Goal: Transaction & Acquisition: Purchase product/service

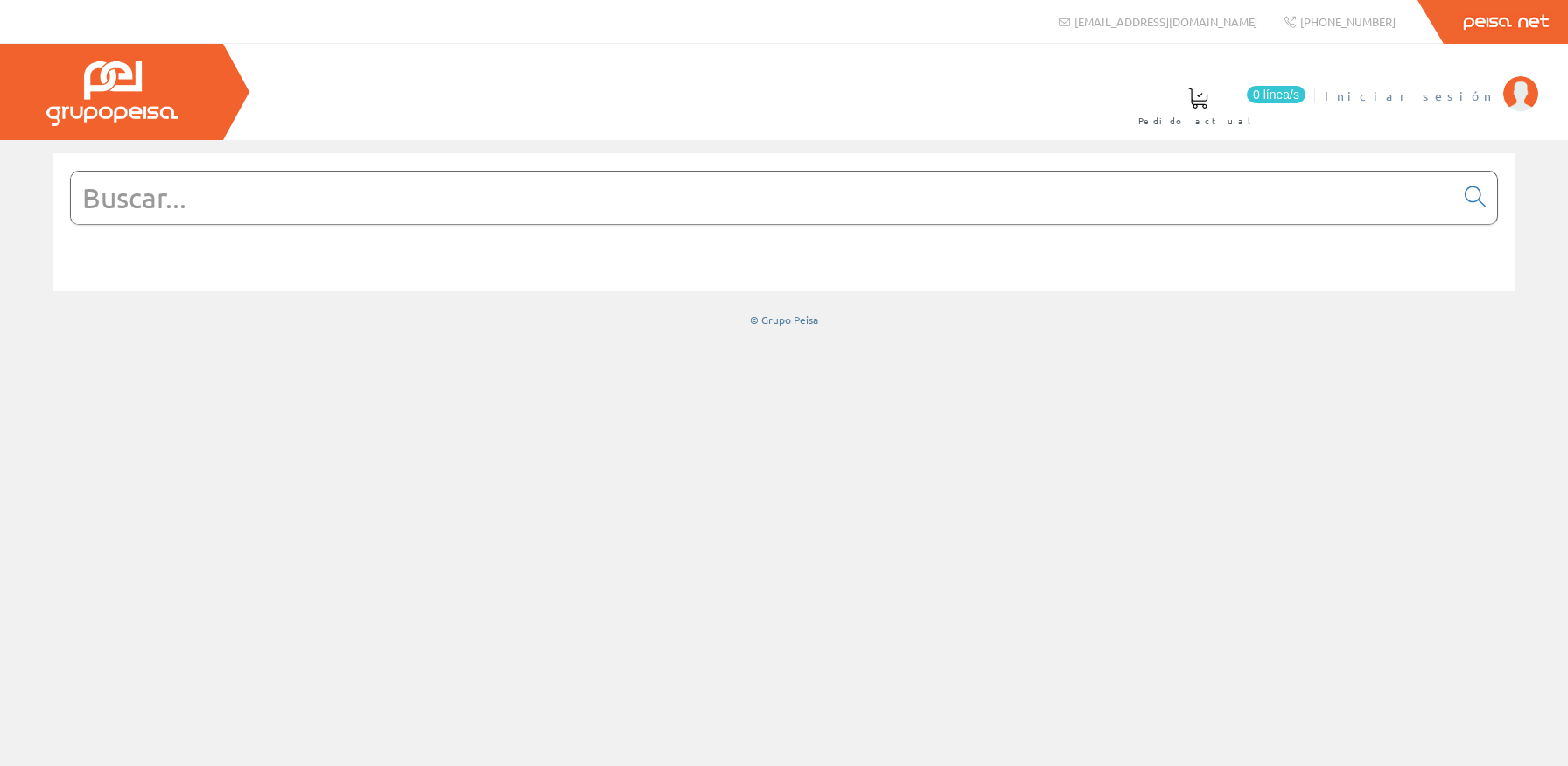
click at [1436, 95] on span "Iniciar sesión" at bounding box center [1409, 95] width 170 height 17
click at [762, 222] on input "text" at bounding box center [762, 198] width 1383 height 52
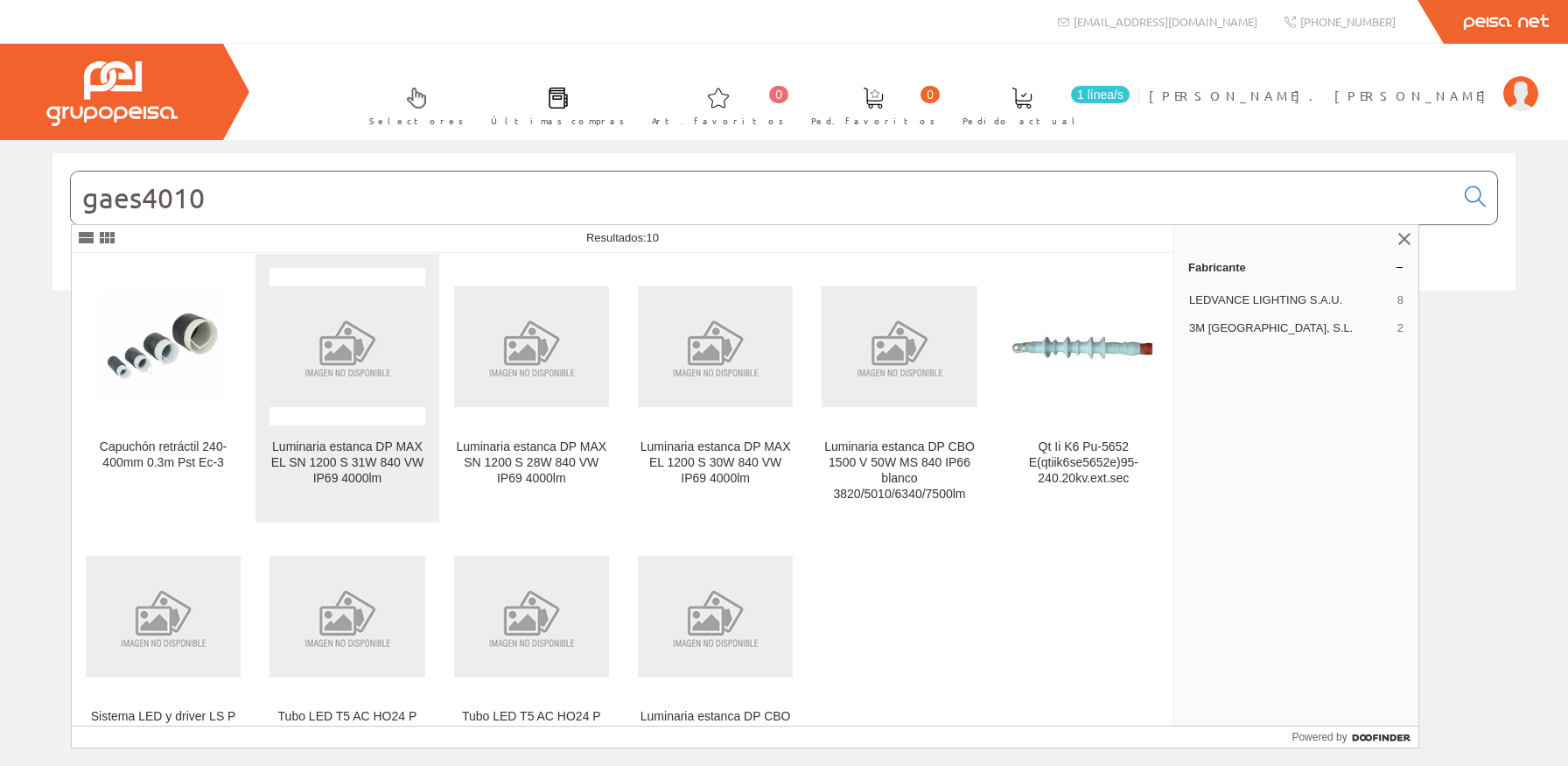
scroll to position [67, 0]
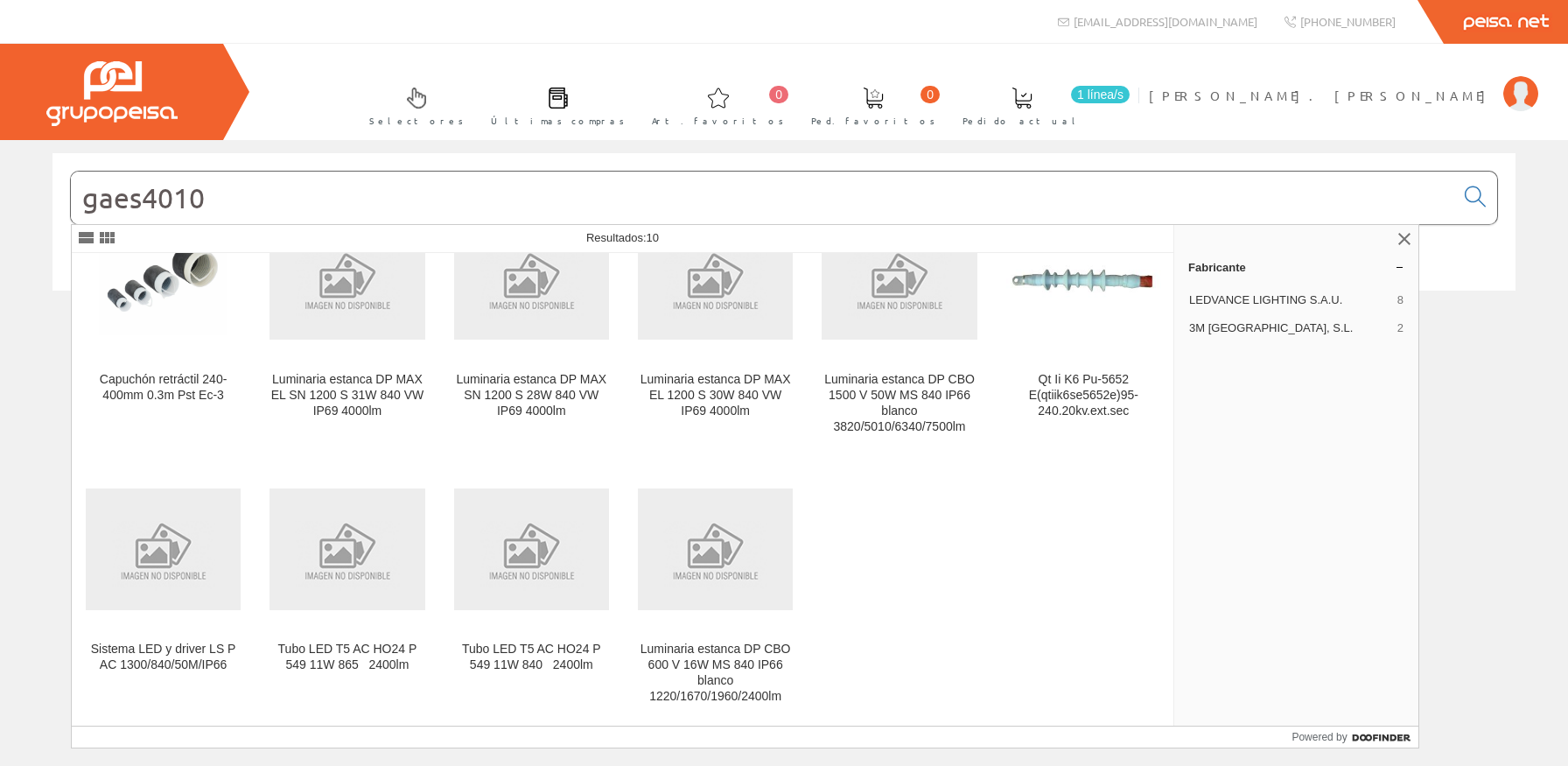
click at [218, 196] on input "gaes4010" at bounding box center [762, 198] width 1383 height 52
type input "gaes4010"
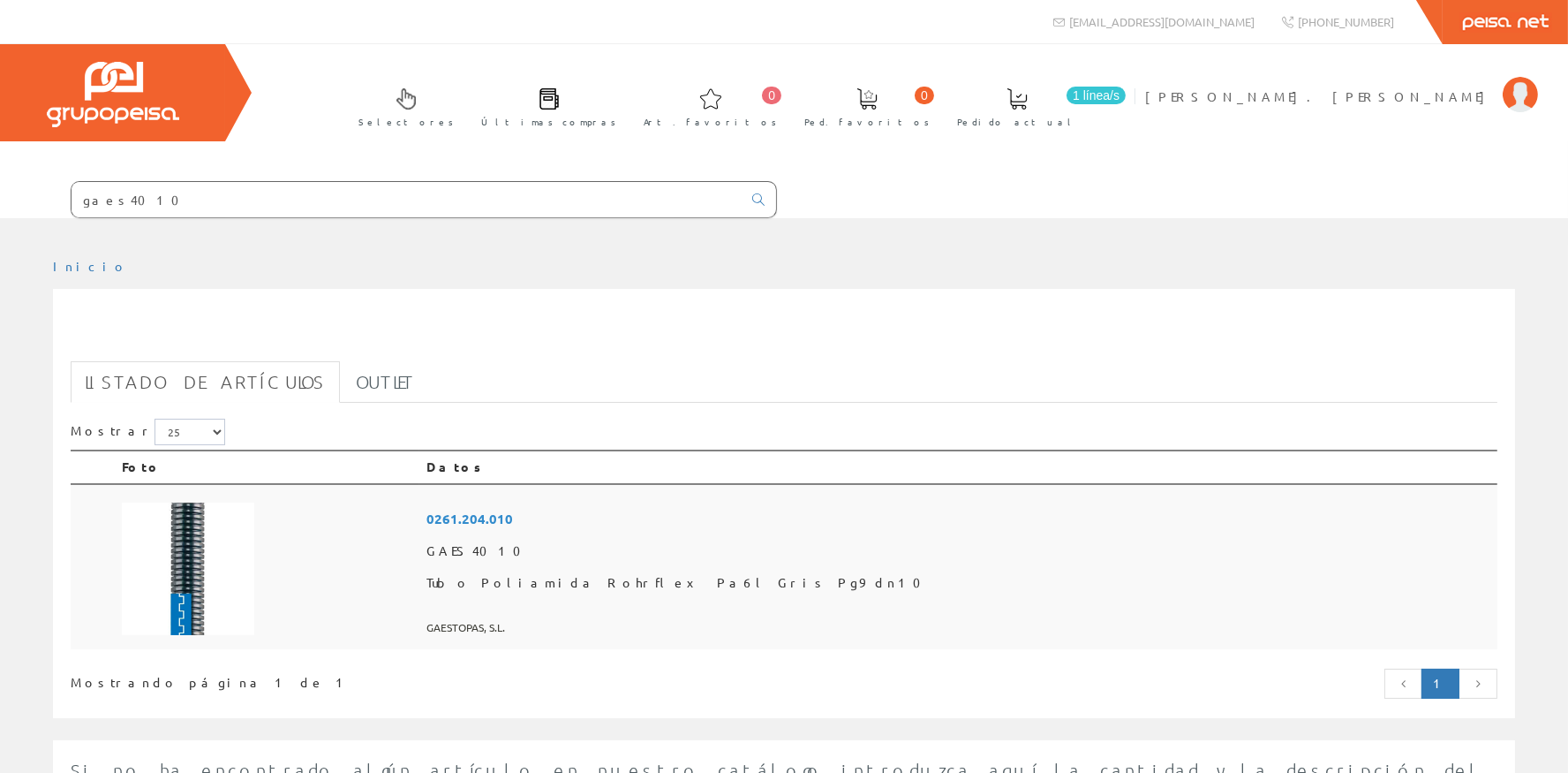
click at [150, 587] on img at bounding box center [187, 569] width 133 height 133
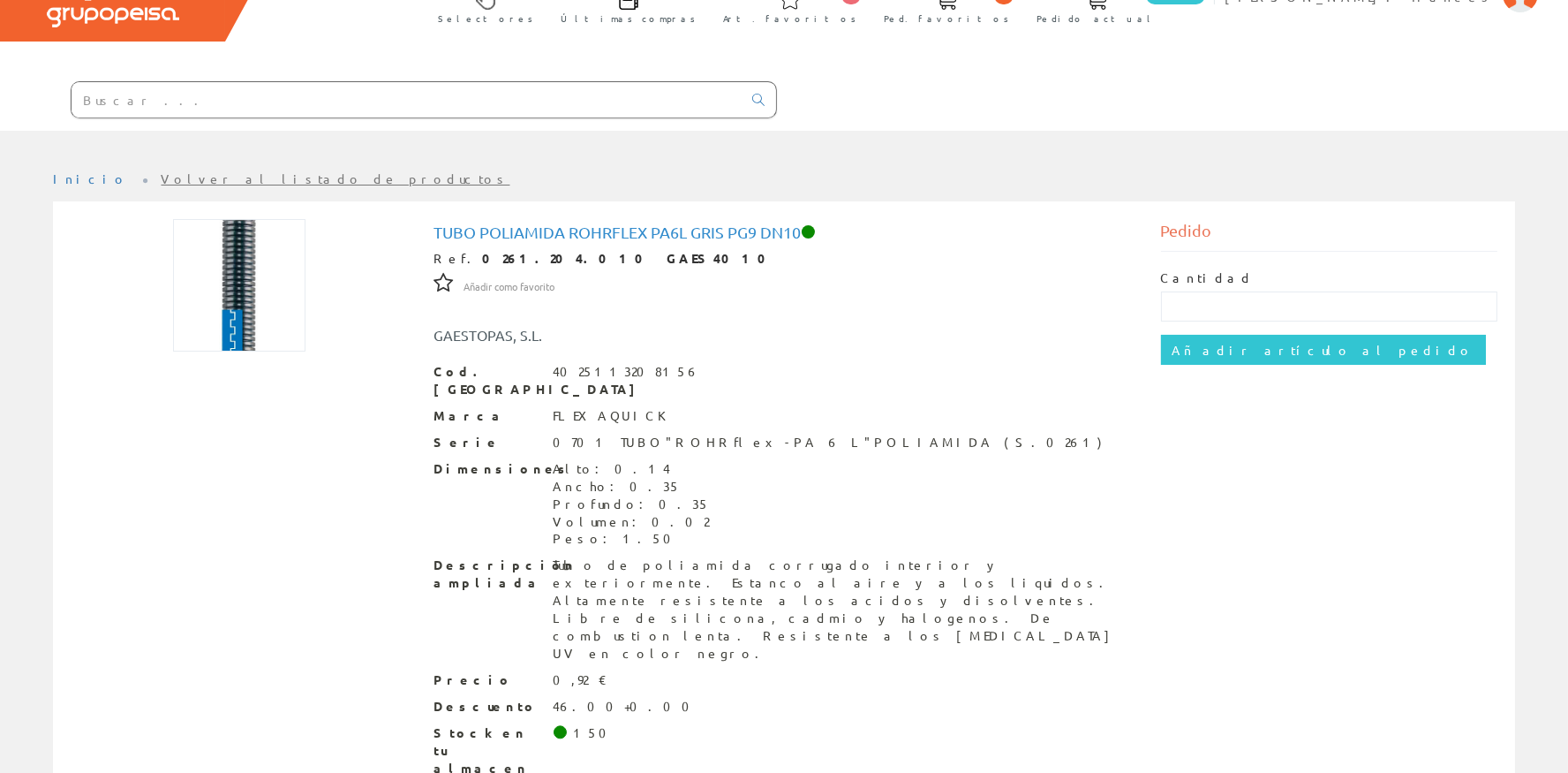
scroll to position [117, 0]
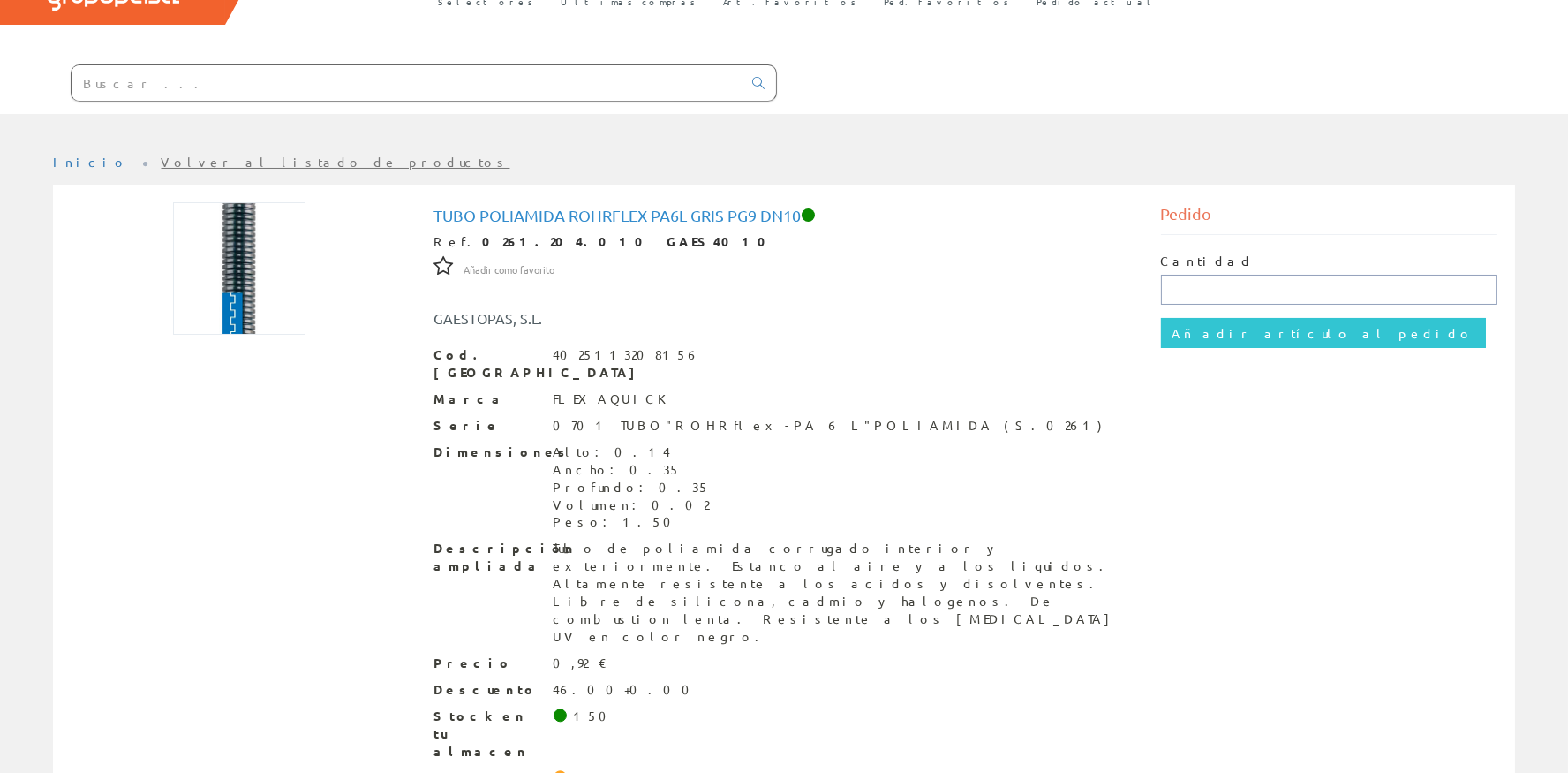
click at [1198, 284] on input "text" at bounding box center [1330, 290] width 338 height 30
drag, startPoint x: 656, startPoint y: 353, endPoint x: 549, endPoint y: 348, distance: 107.1
click at [549, 348] on div "Cod. Barras 4025113208156" at bounding box center [784, 364] width 700 height 35
copy div "4025113208156"
click at [1194, 289] on input "text" at bounding box center [1330, 290] width 338 height 30
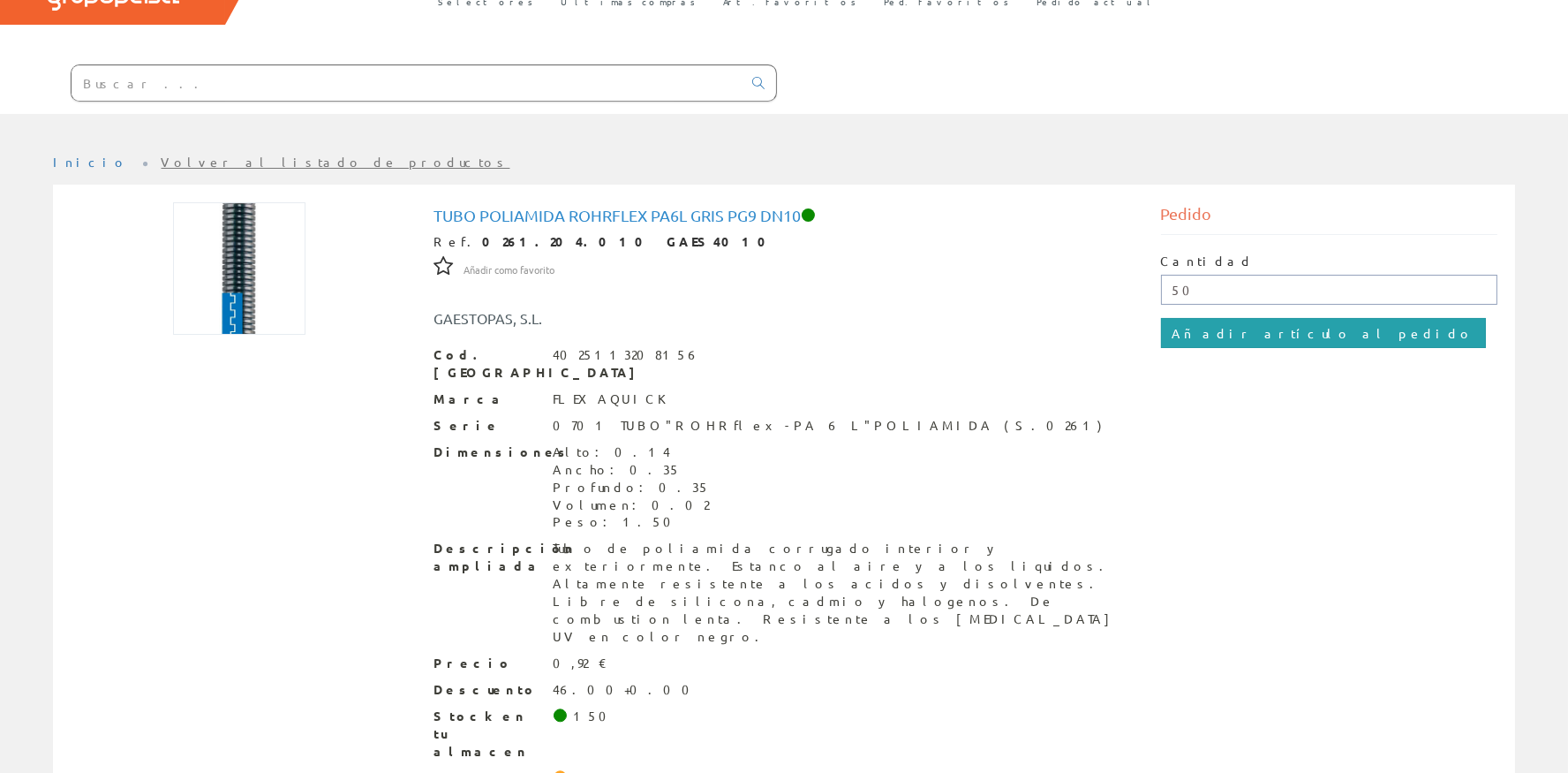
type input "50"
click at [1239, 325] on input "Añadir artículo al pedido" at bounding box center [1324, 333] width 325 height 30
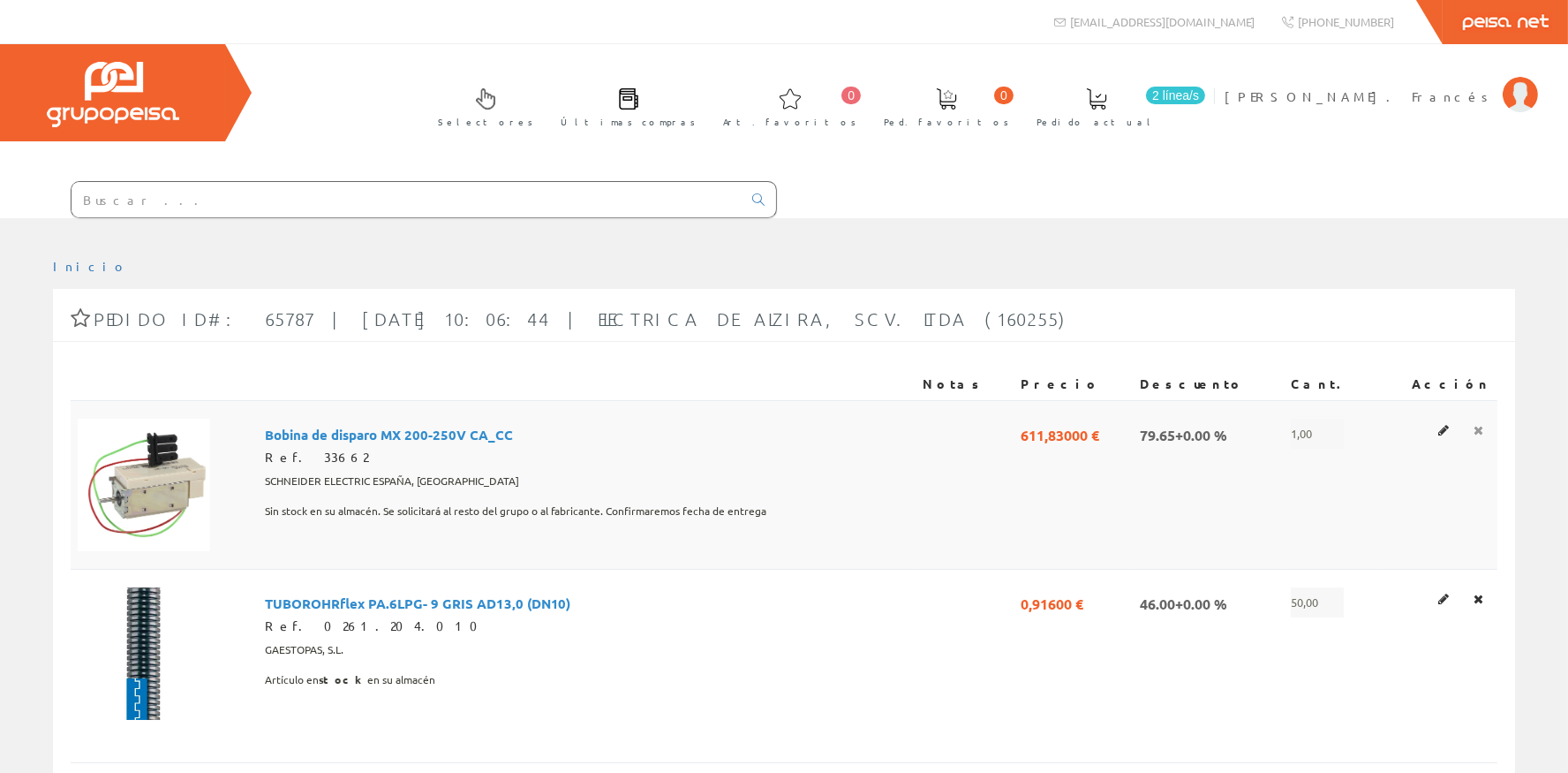
click at [1477, 439] on link at bounding box center [1479, 430] width 20 height 23
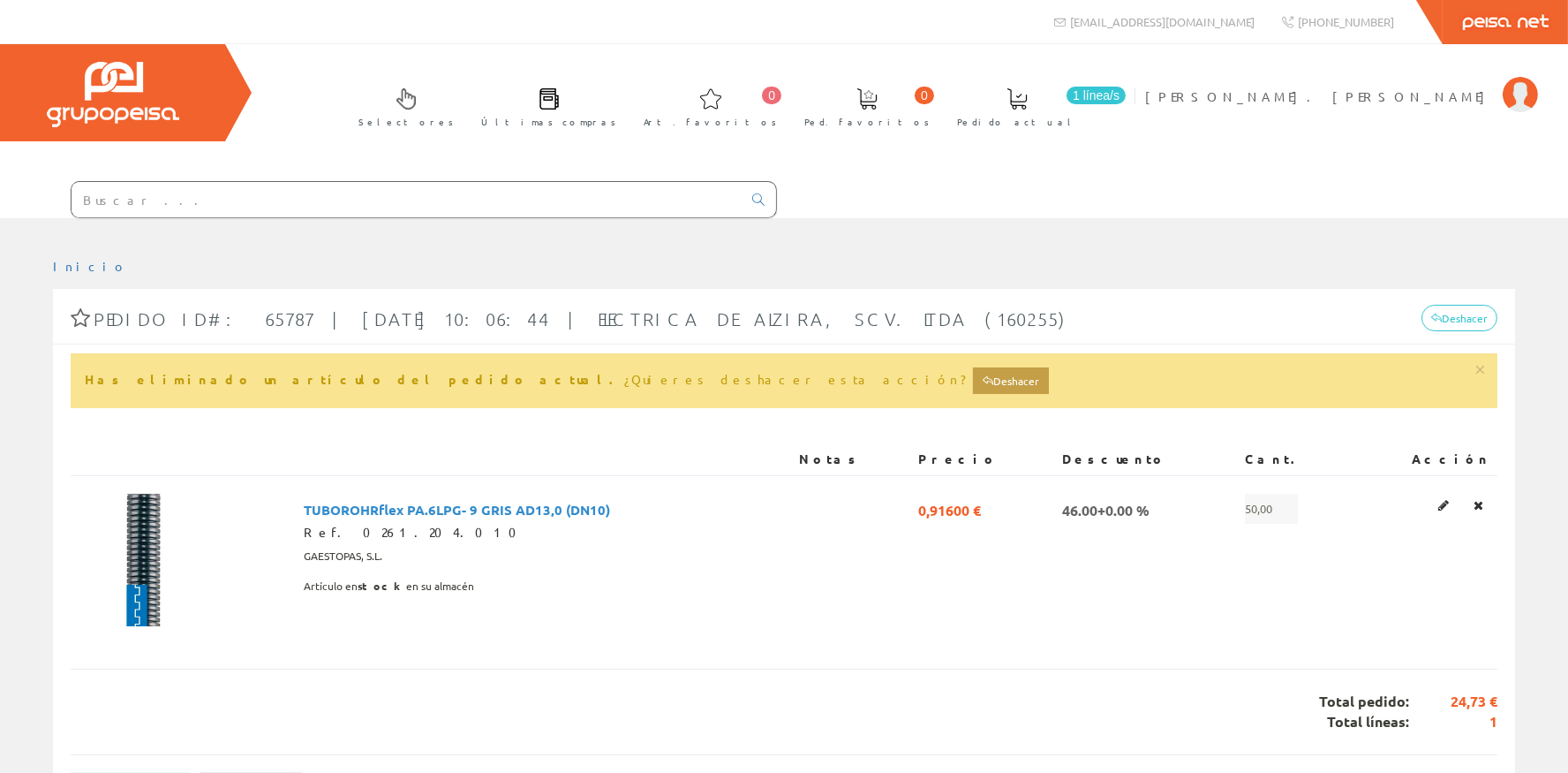
click at [285, 199] on input "text" at bounding box center [406, 200] width 670 height 35
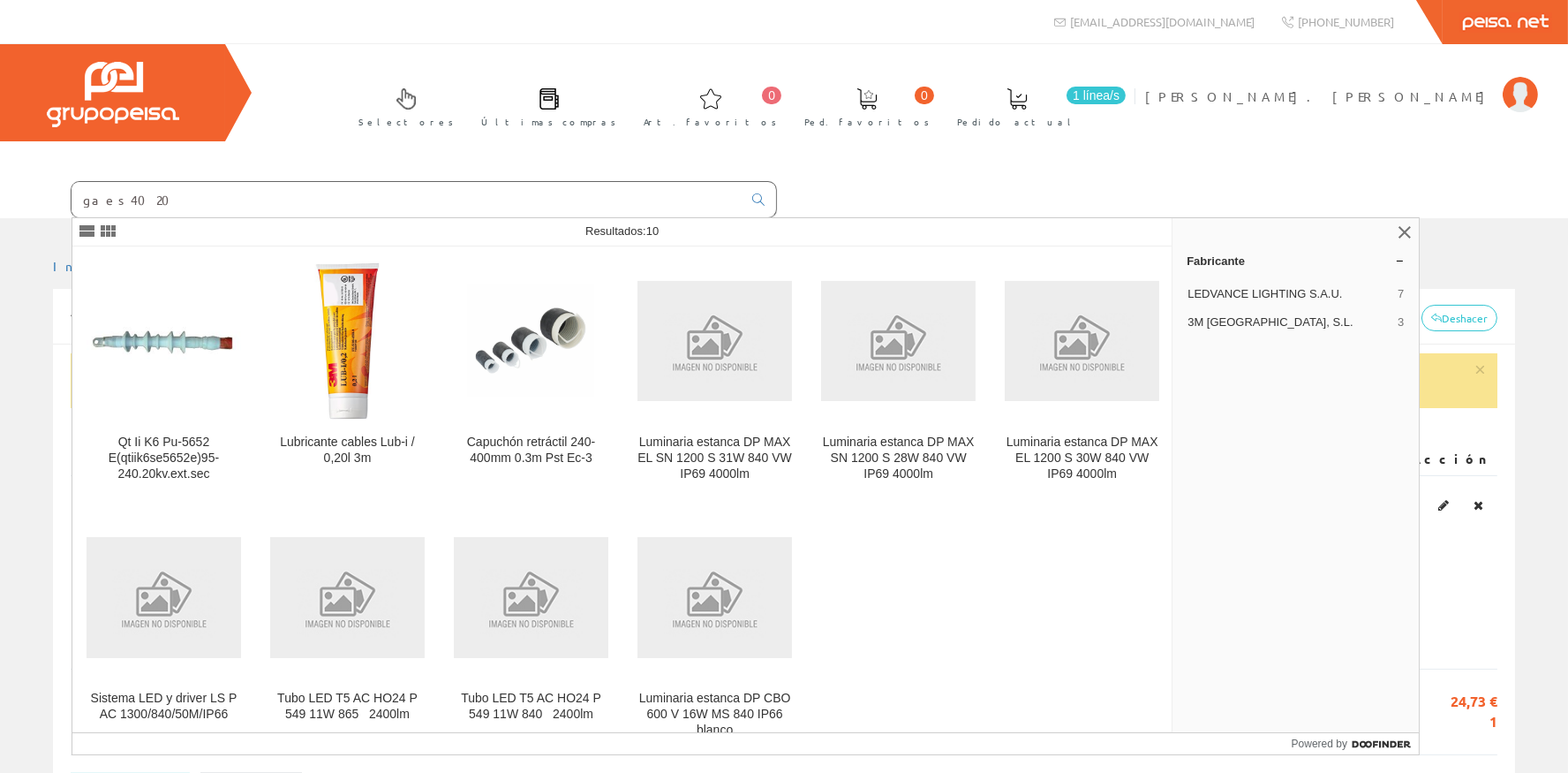
type input "gaes4020"
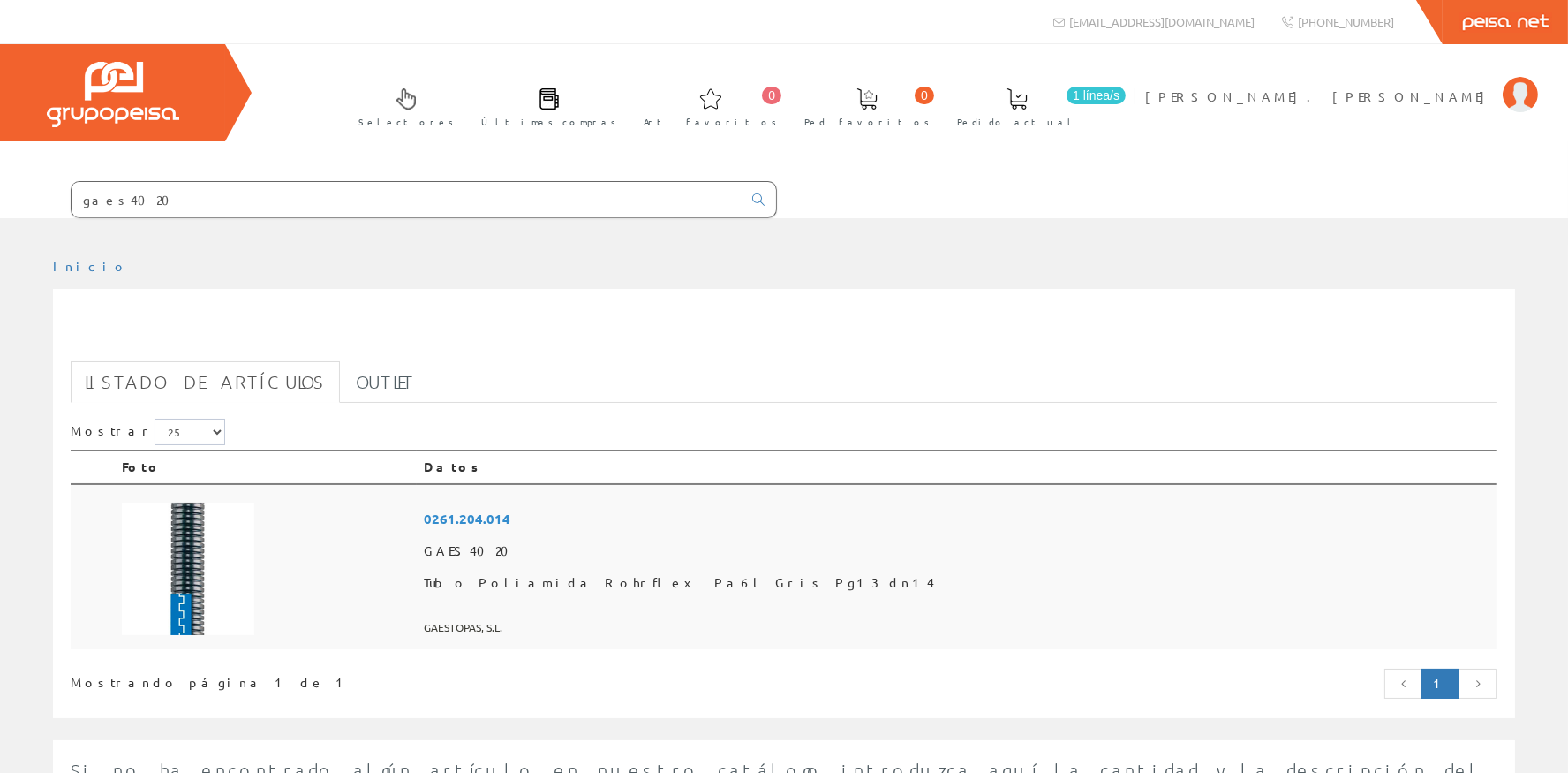
click at [632, 525] on span "0261.204.014" at bounding box center [958, 519] width 1067 height 32
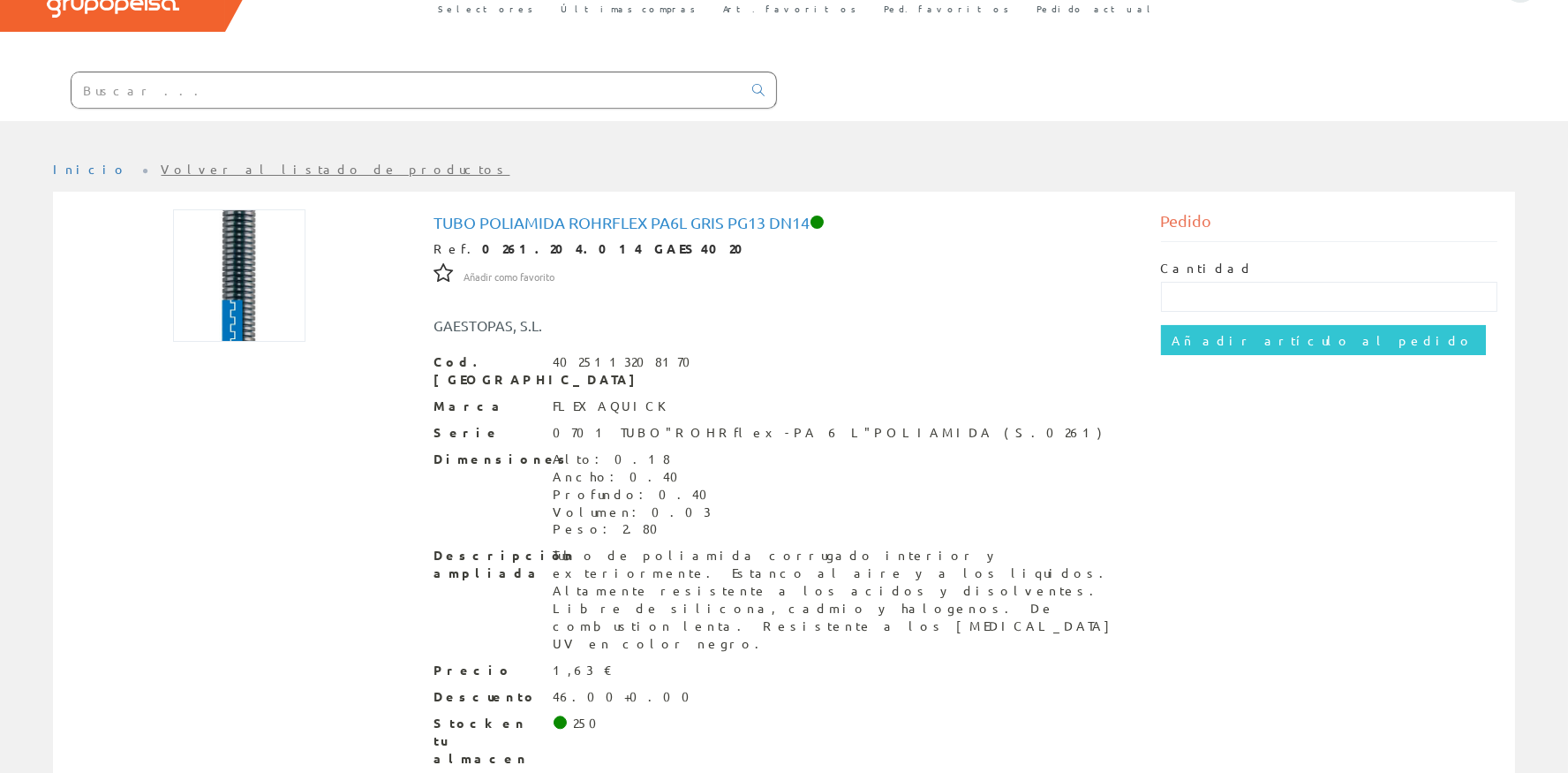
scroll to position [117, 0]
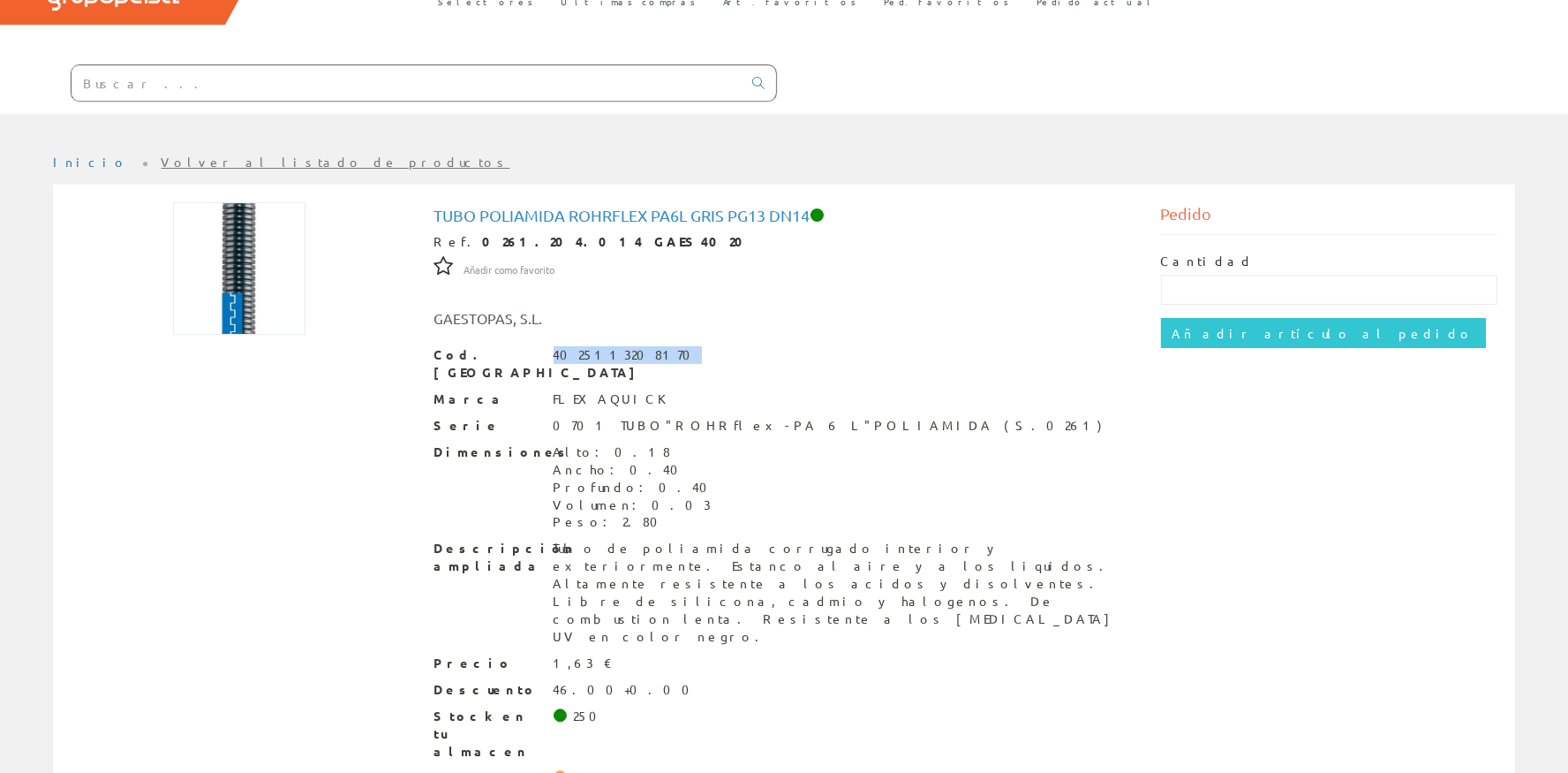
drag, startPoint x: 648, startPoint y: 355, endPoint x: 553, endPoint y: 354, distance: 95.0
click at [553, 354] on div "Cod. Barras 4025113208170" at bounding box center [784, 364] width 700 height 35
copy div "4025113208170"
click at [1248, 301] on input "text" at bounding box center [1330, 290] width 338 height 30
type input "50"
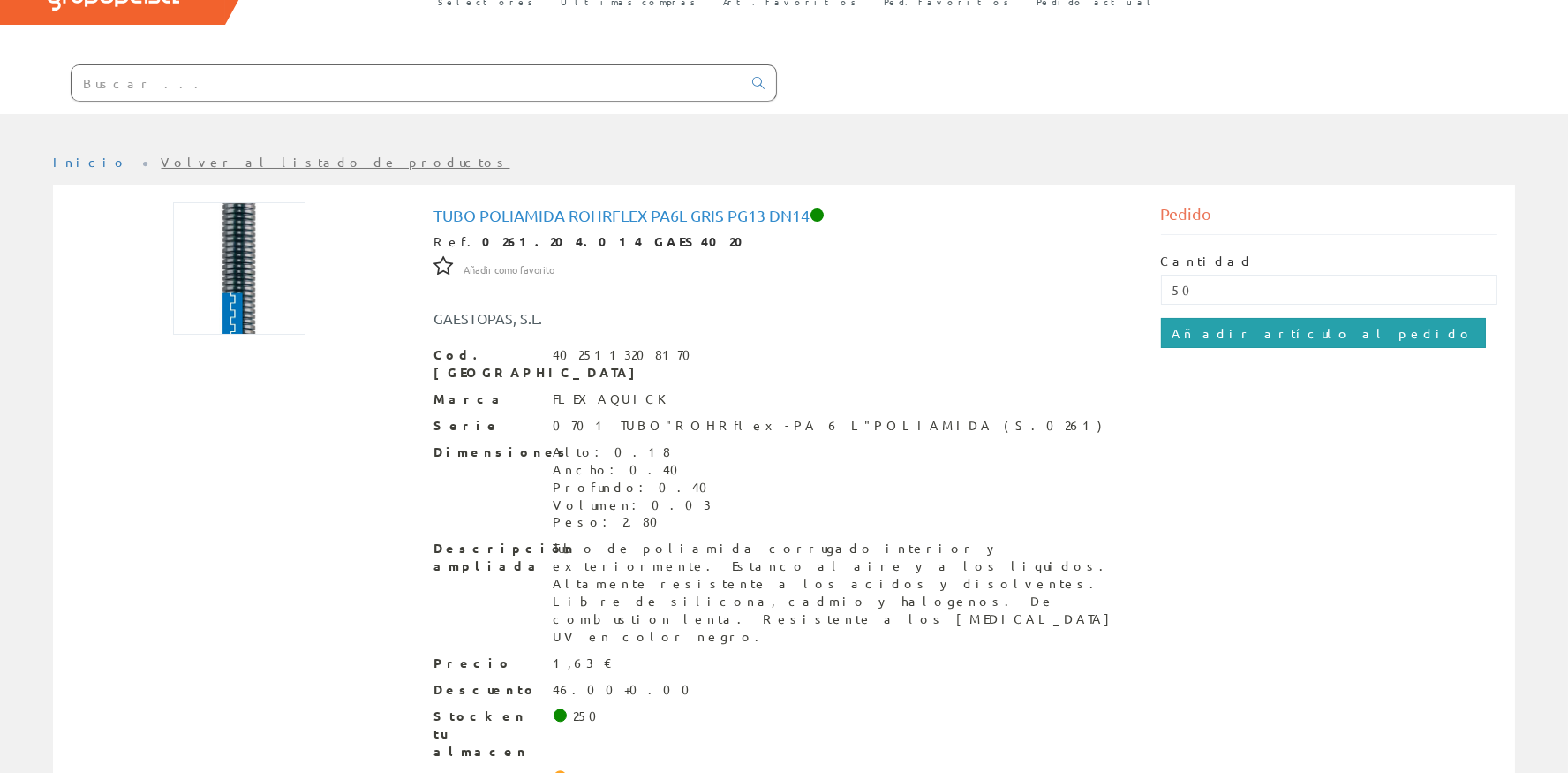
click at [1268, 334] on input "Añadir artículo al pedido" at bounding box center [1324, 333] width 325 height 30
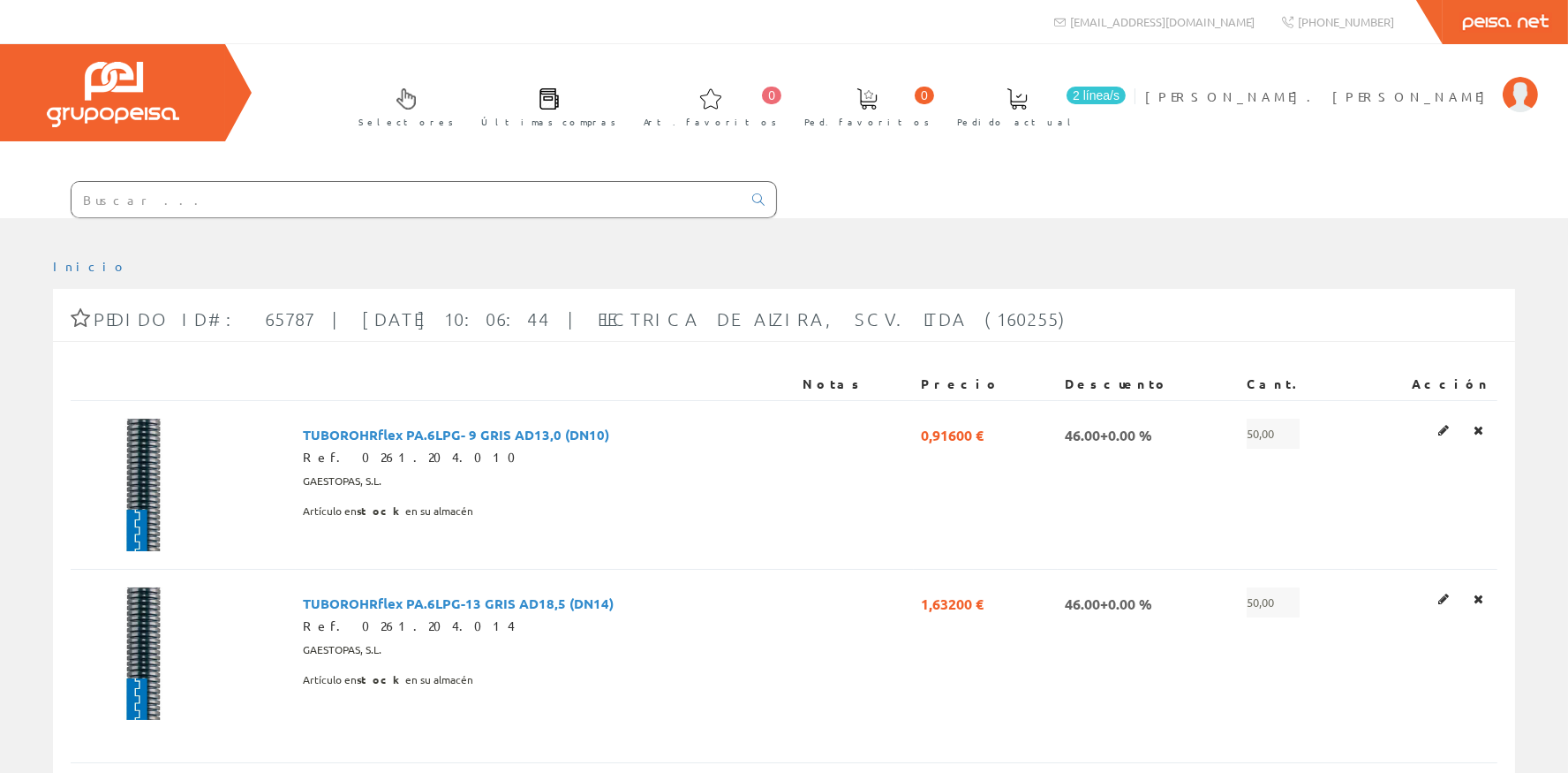
click at [246, 197] on input "text" at bounding box center [406, 200] width 670 height 35
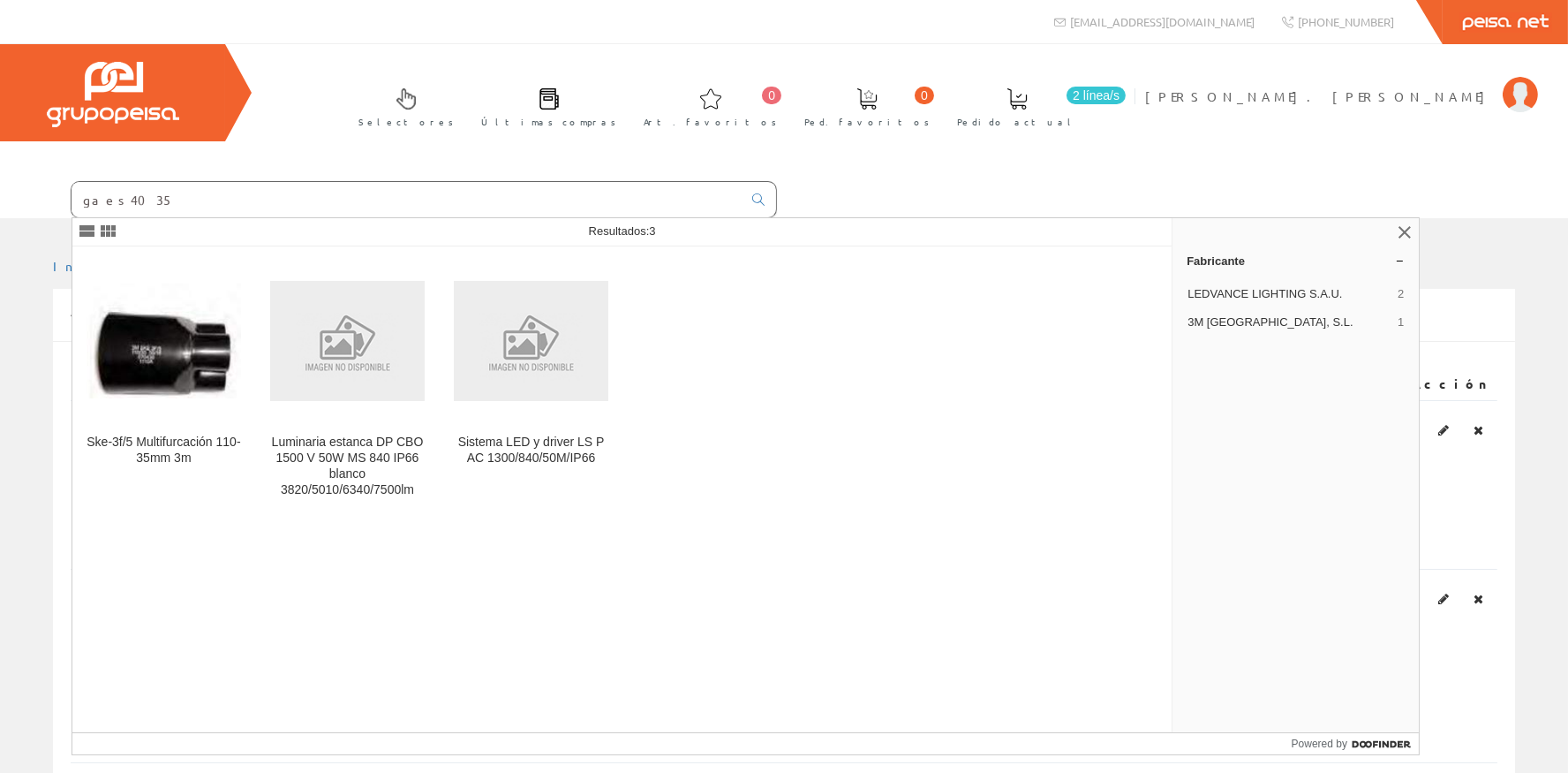
type input "gaes4035"
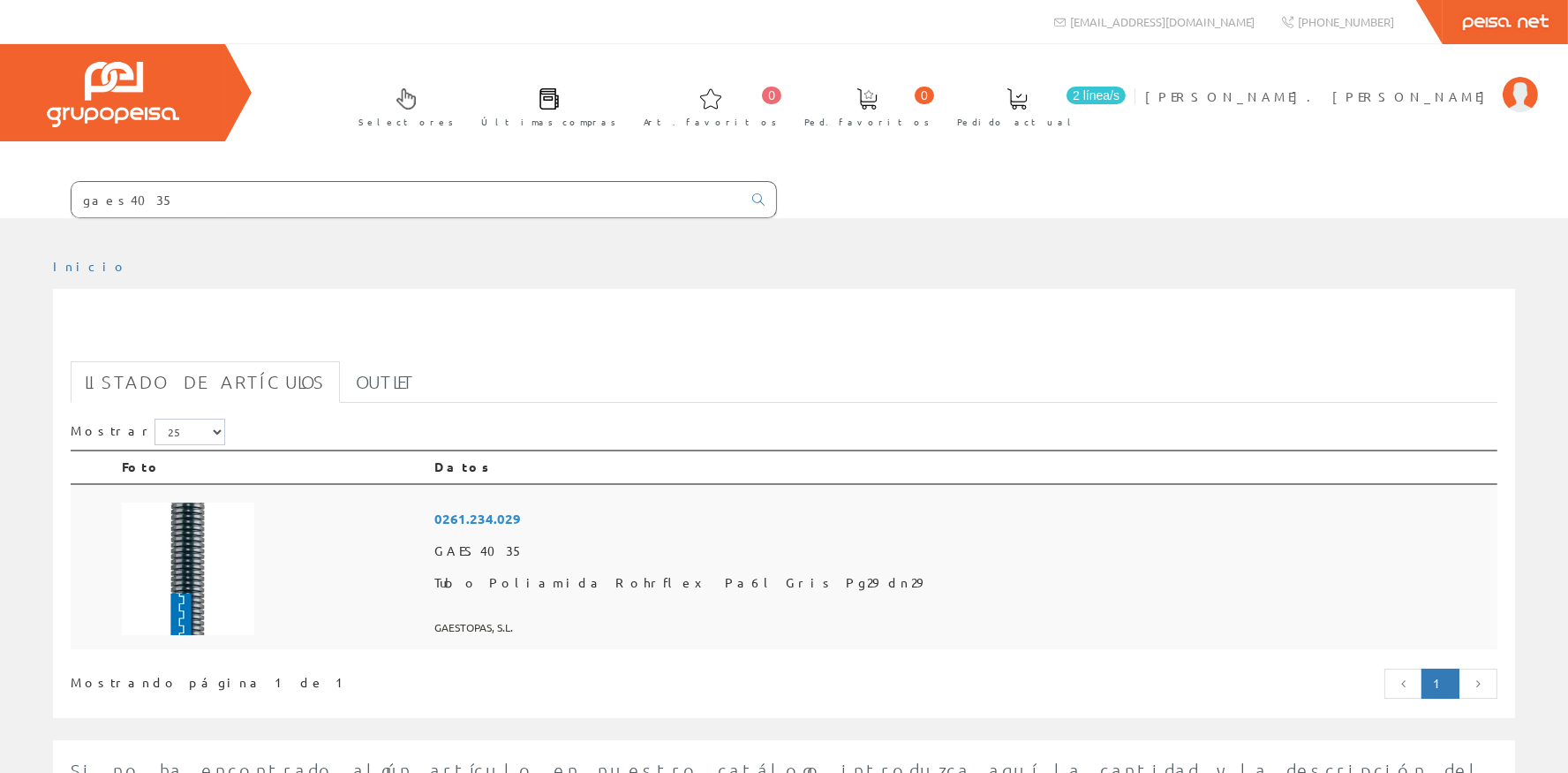
click at [687, 514] on span "0261.234.029" at bounding box center [962, 519] width 1056 height 32
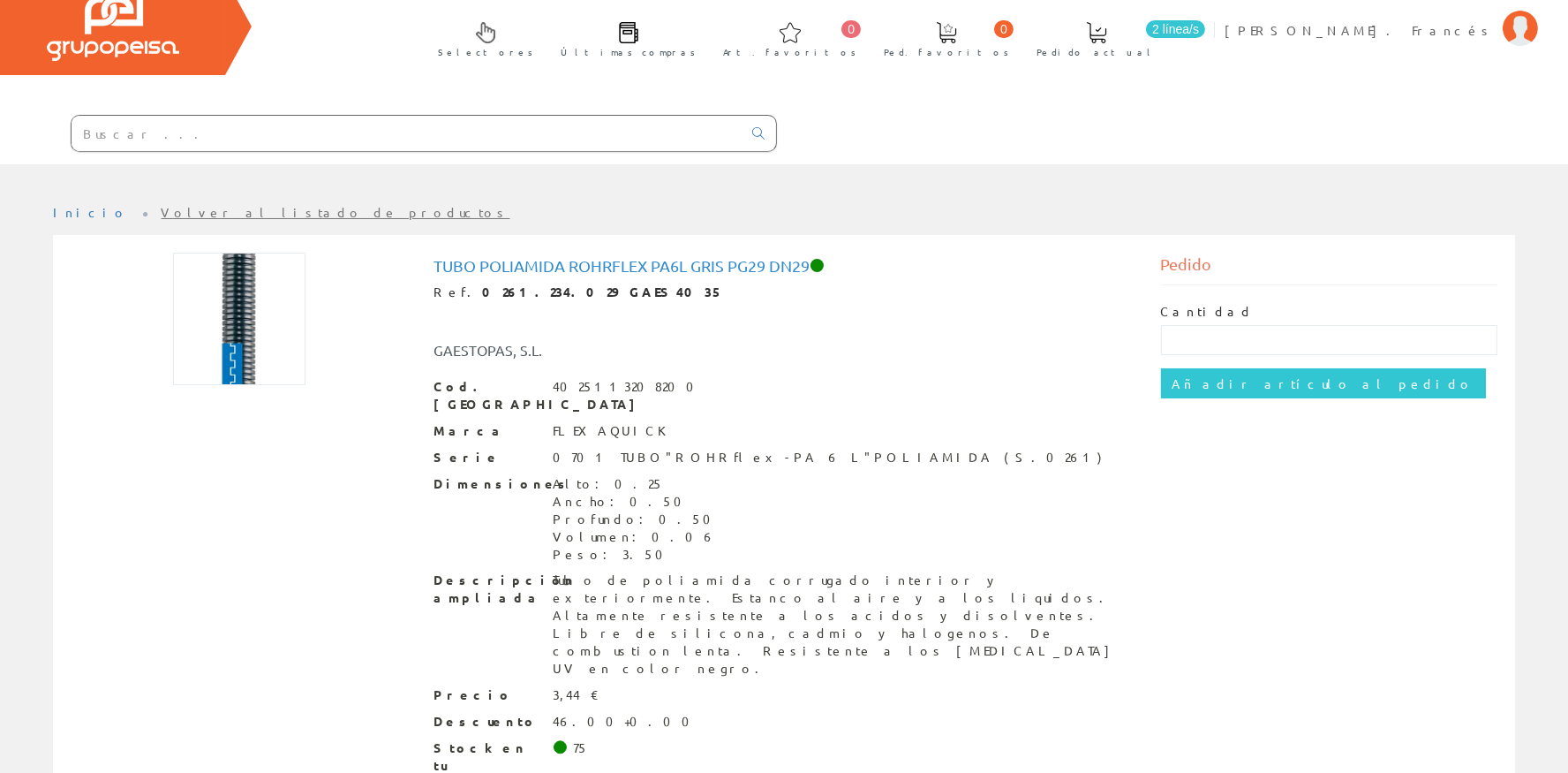
scroll to position [79, 0]
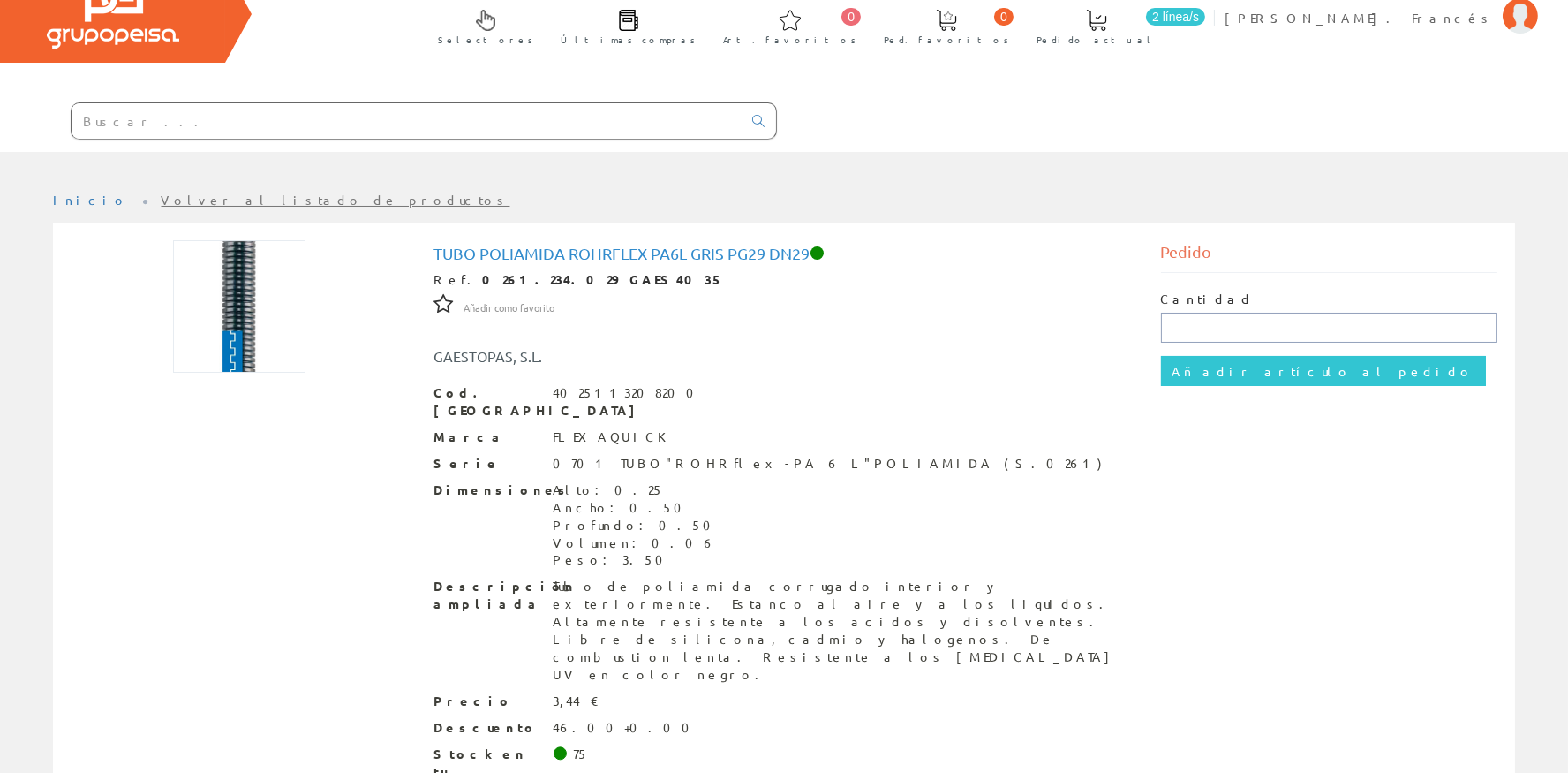
click at [1205, 324] on input "text" at bounding box center [1330, 328] width 338 height 30
type input "25"
click at [1265, 367] on input "Añadir artículo al pedido" at bounding box center [1324, 371] width 325 height 30
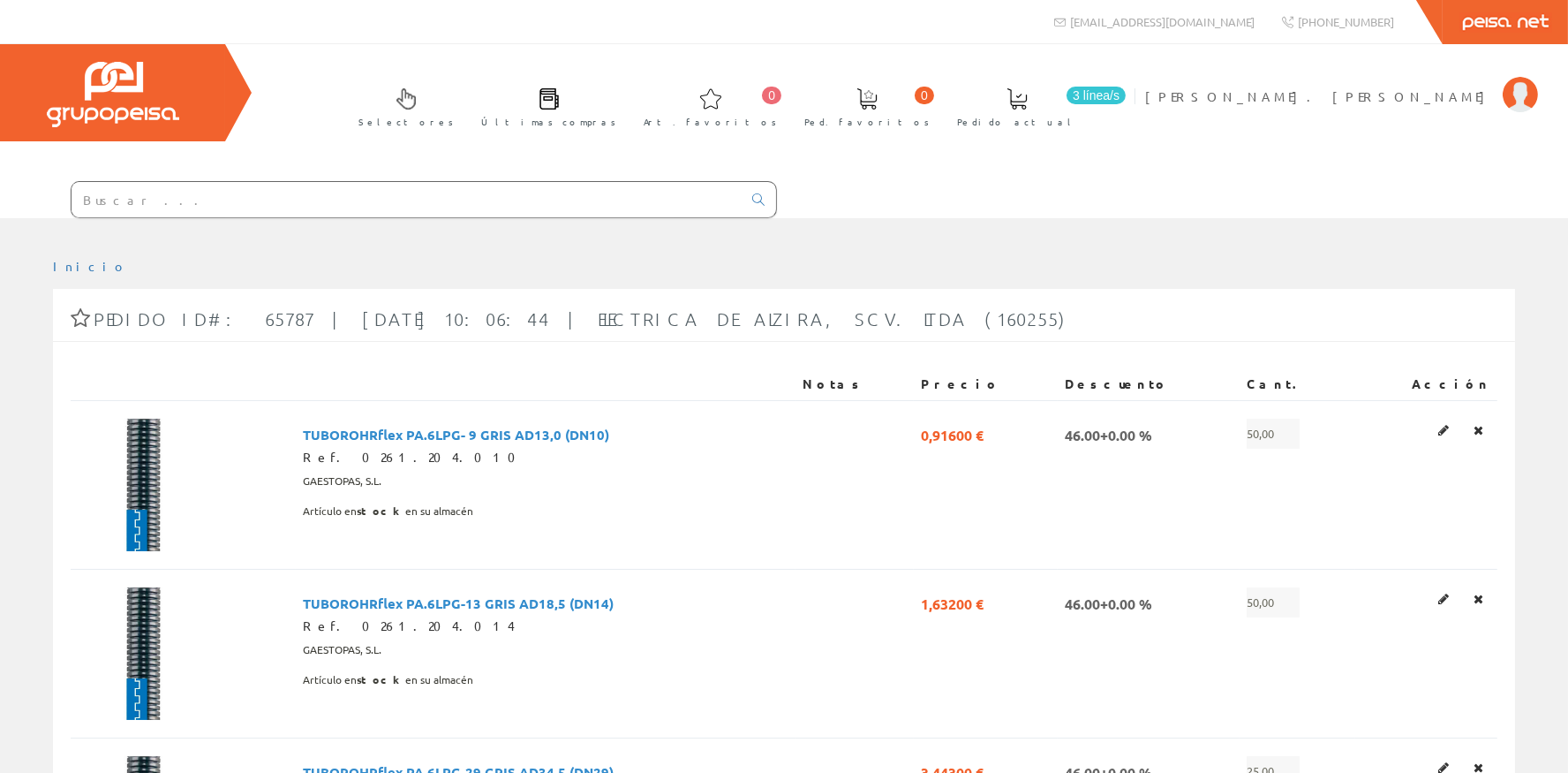
click at [156, 199] on input "text" at bounding box center [406, 200] width 670 height 35
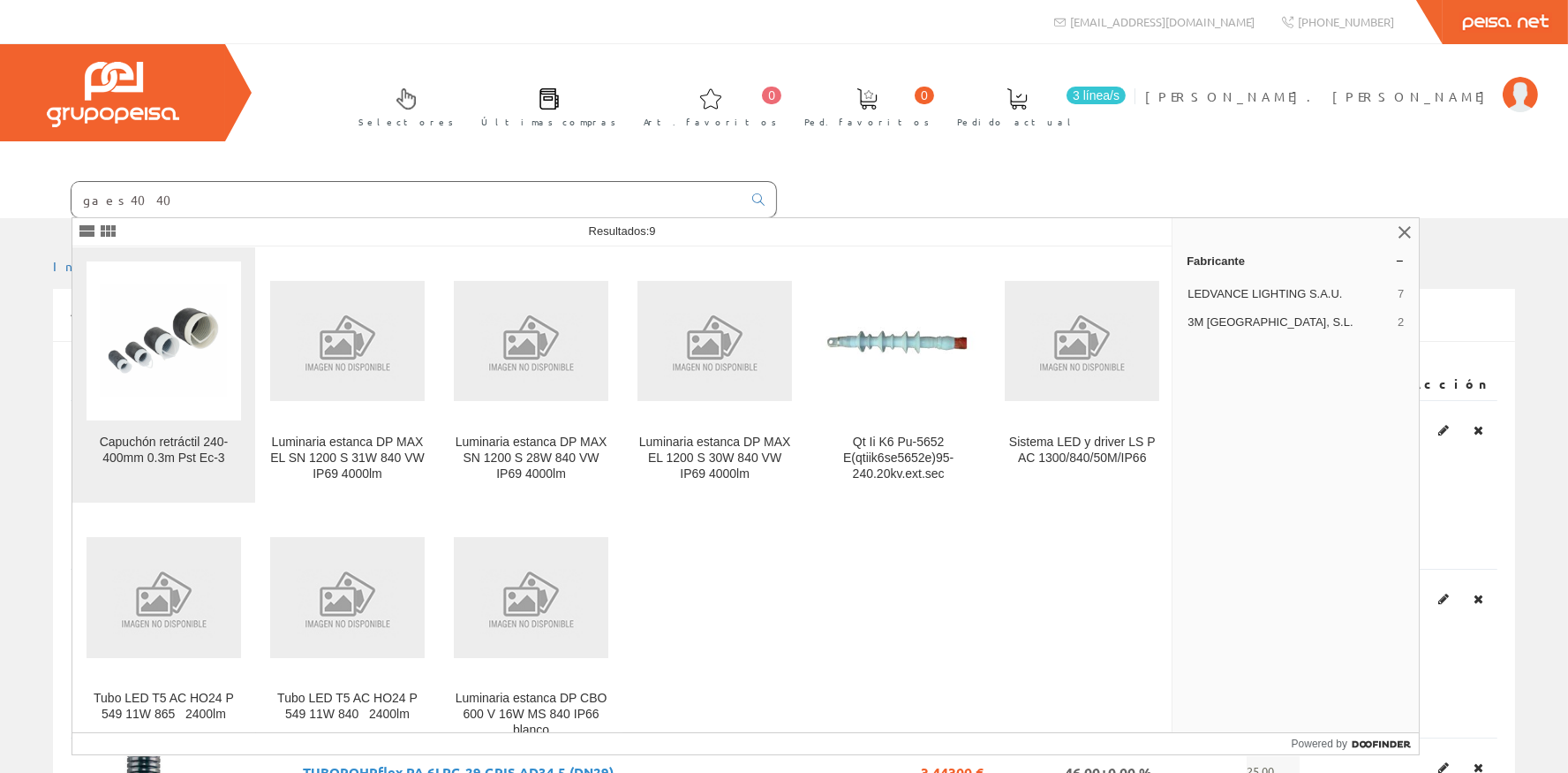
type input "gaes4040"
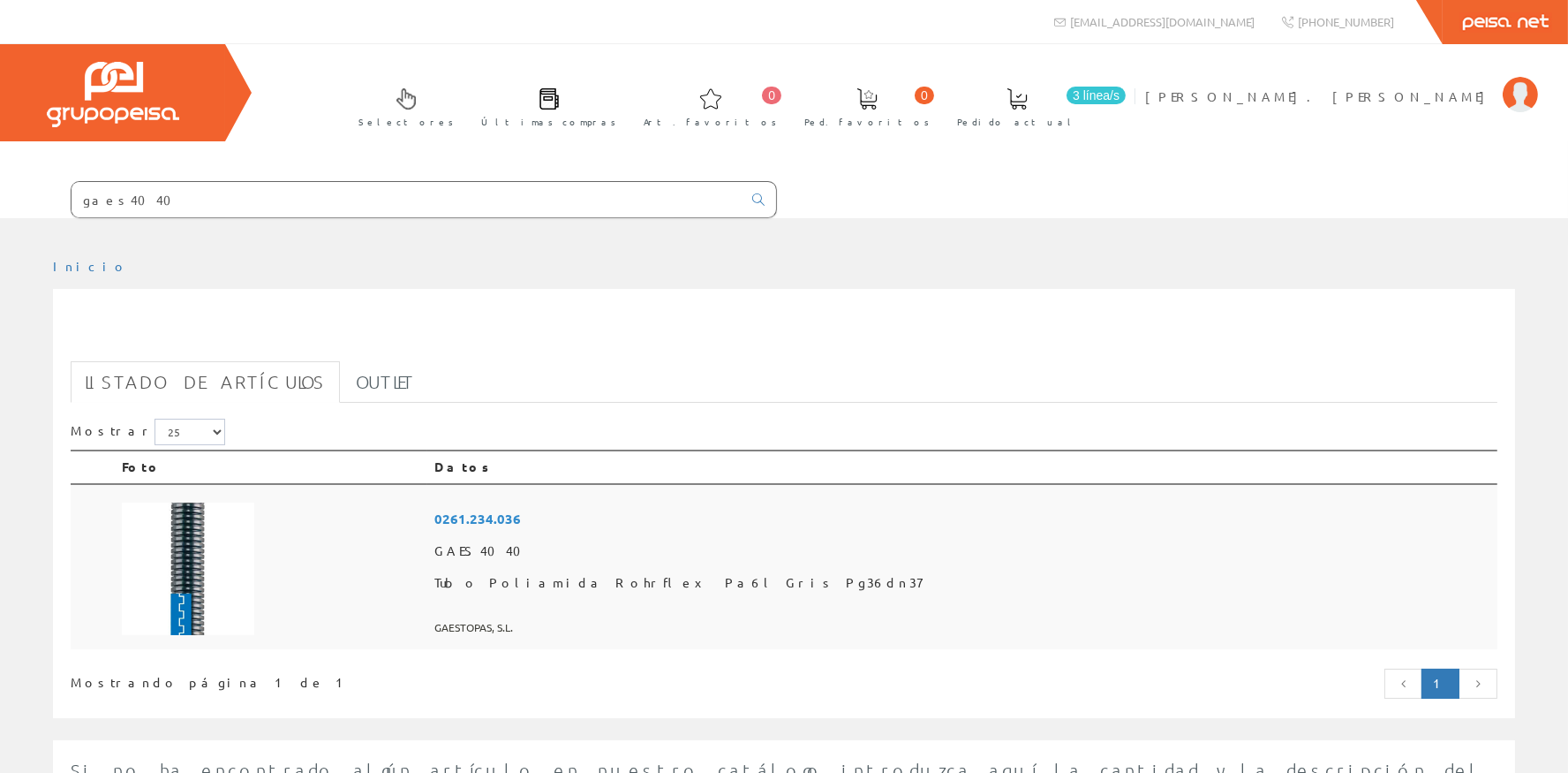
click at [654, 525] on span "0261.234.036" at bounding box center [962, 519] width 1056 height 32
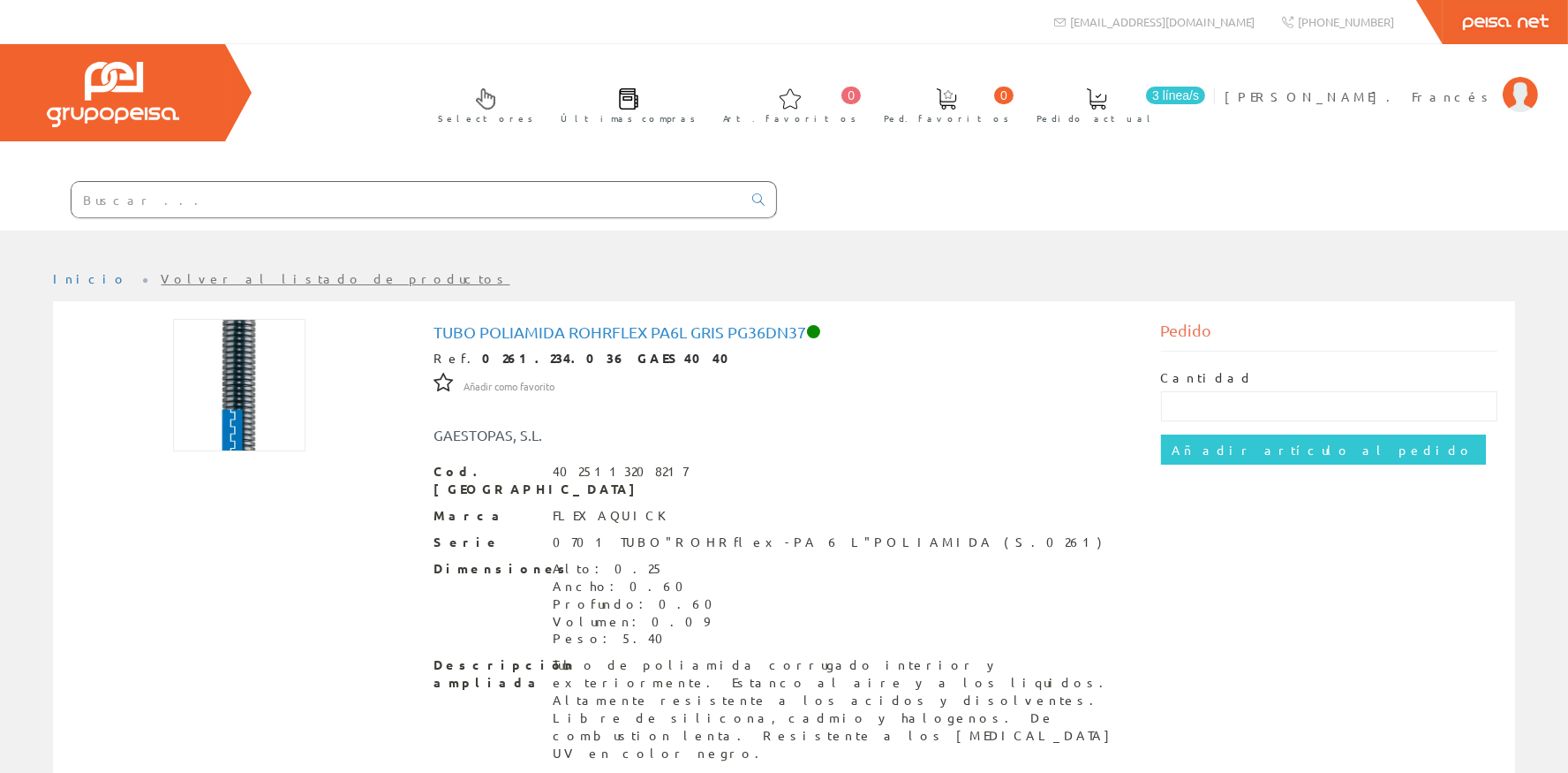
click at [1279, 390] on div "Cantidad" at bounding box center [1330, 395] width 338 height 52
click at [1293, 407] on input "text" at bounding box center [1330, 406] width 338 height 30
type input "4"
type input "25"
click at [1299, 444] on input "Añadir artículo al pedido" at bounding box center [1324, 449] width 325 height 30
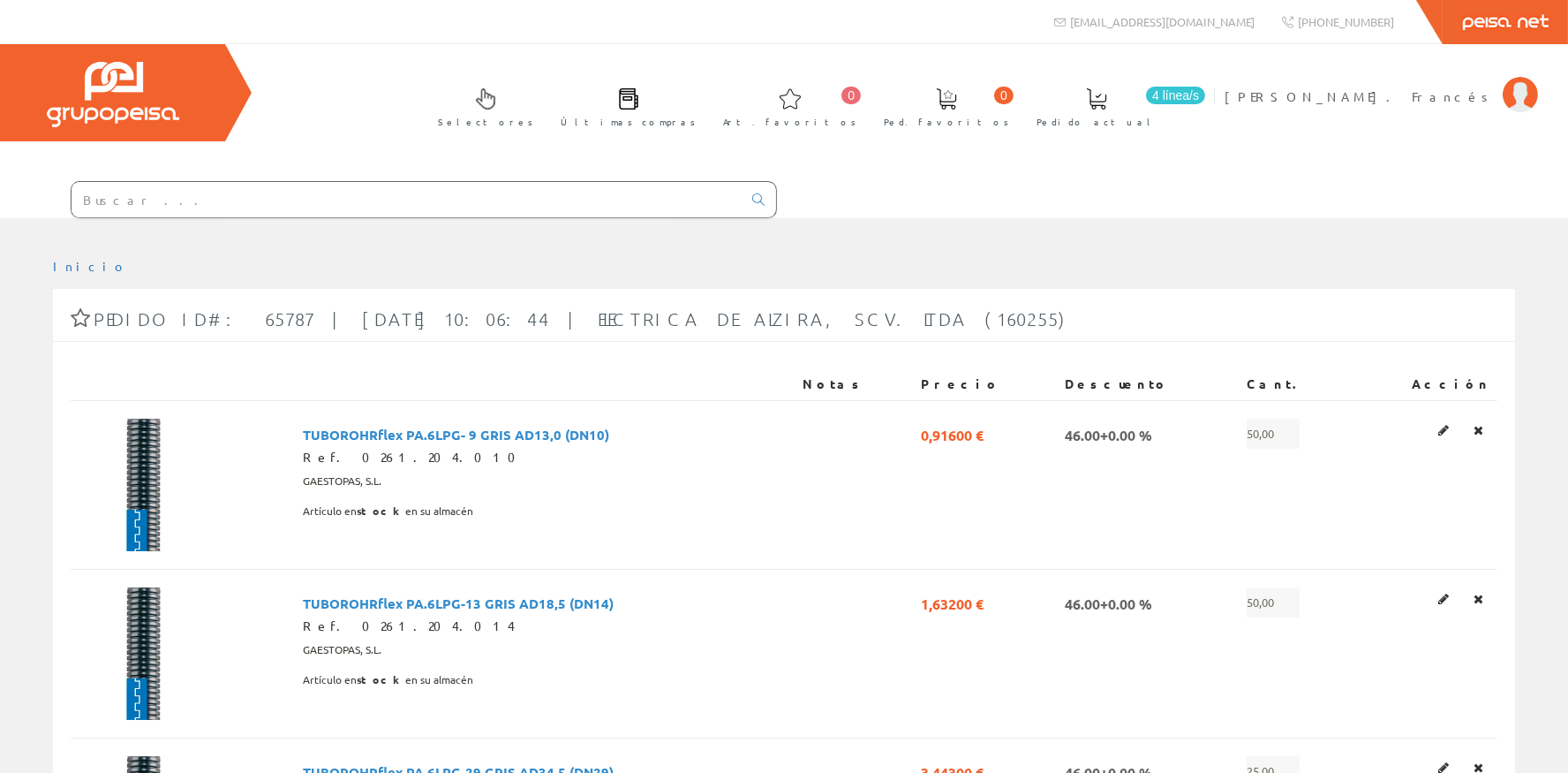
click at [464, 207] on input "text" at bounding box center [406, 200] width 670 height 35
click at [1480, 430] on icon at bounding box center [1479, 430] width 9 height 12
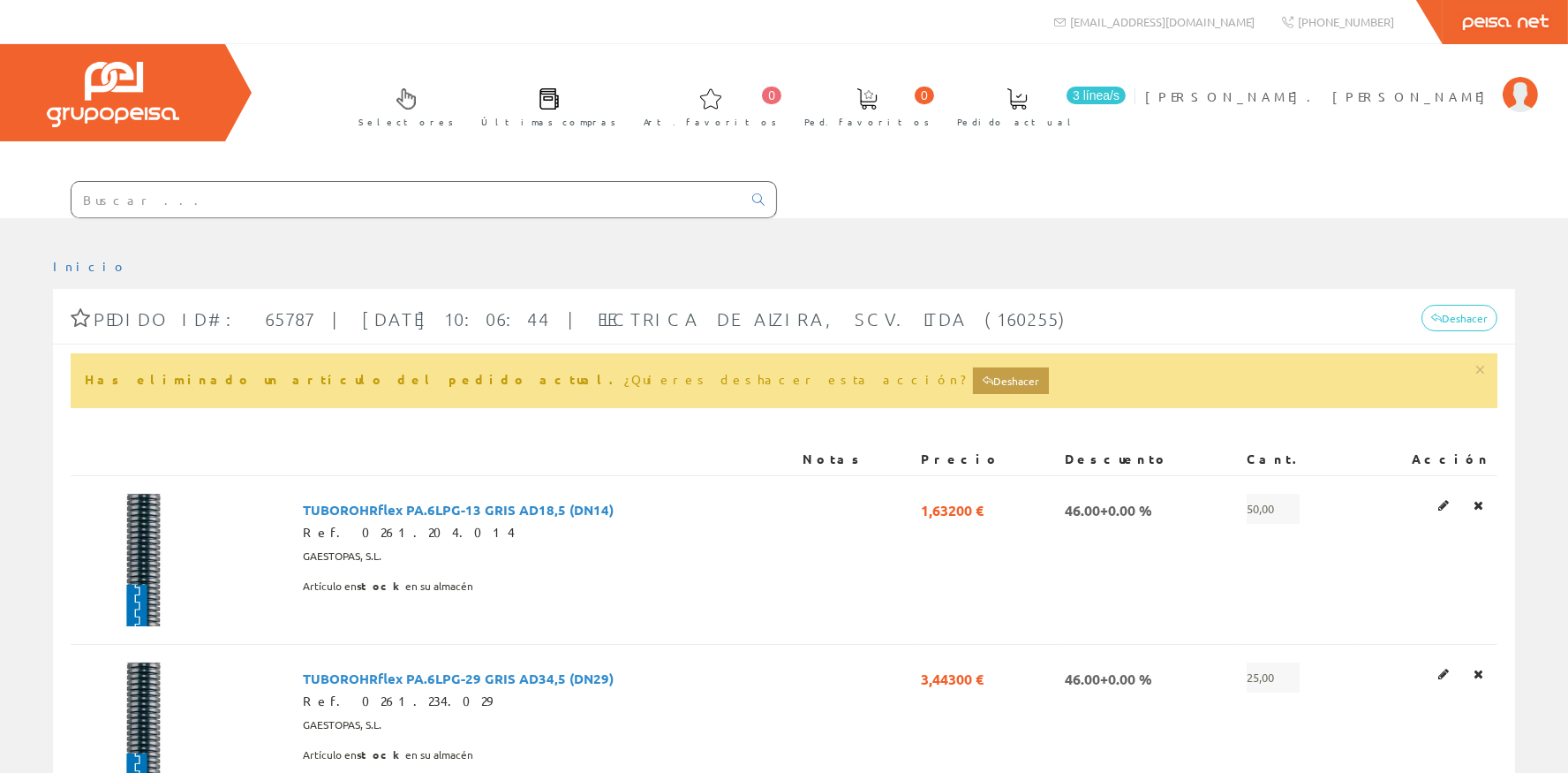
click at [265, 199] on input "text" at bounding box center [406, 200] width 670 height 35
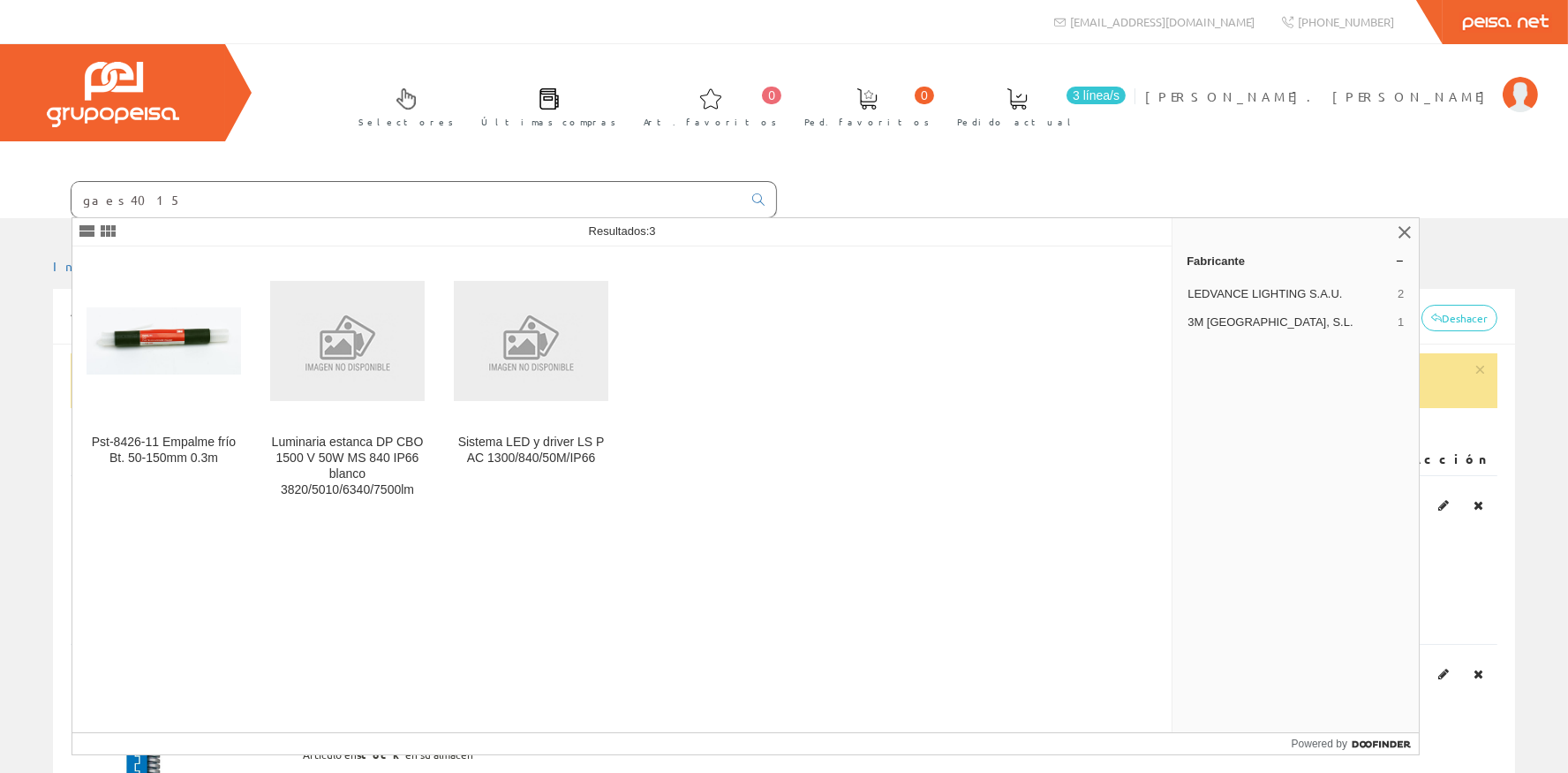
type input "gaes4015"
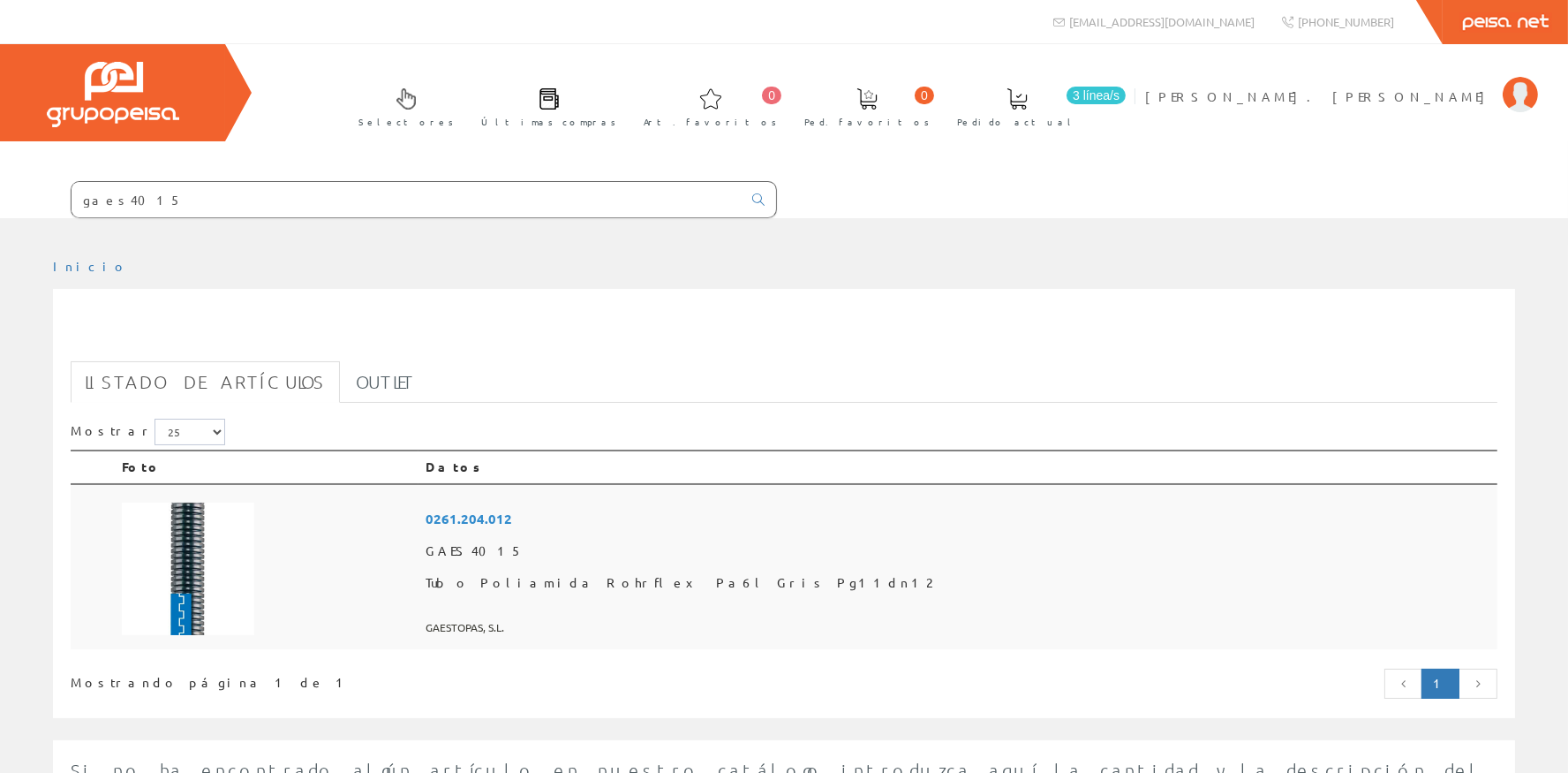
click at [687, 517] on span "0261.204.012" at bounding box center [958, 519] width 1065 height 32
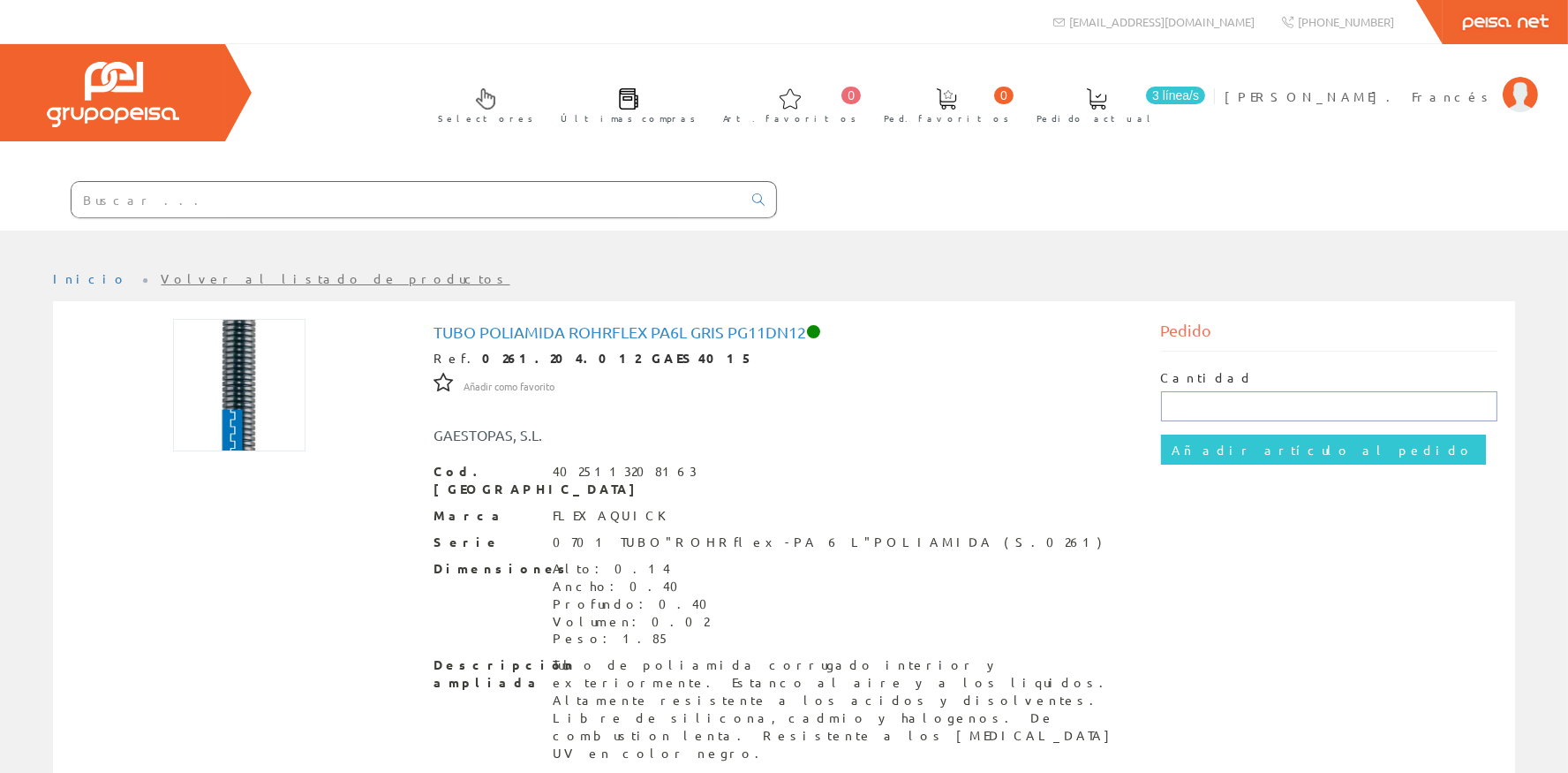
click at [1281, 413] on input "text" at bounding box center [1330, 406] width 338 height 30
type input "50"
click at [1295, 451] on input "Añadir artículo al pedido" at bounding box center [1324, 449] width 325 height 30
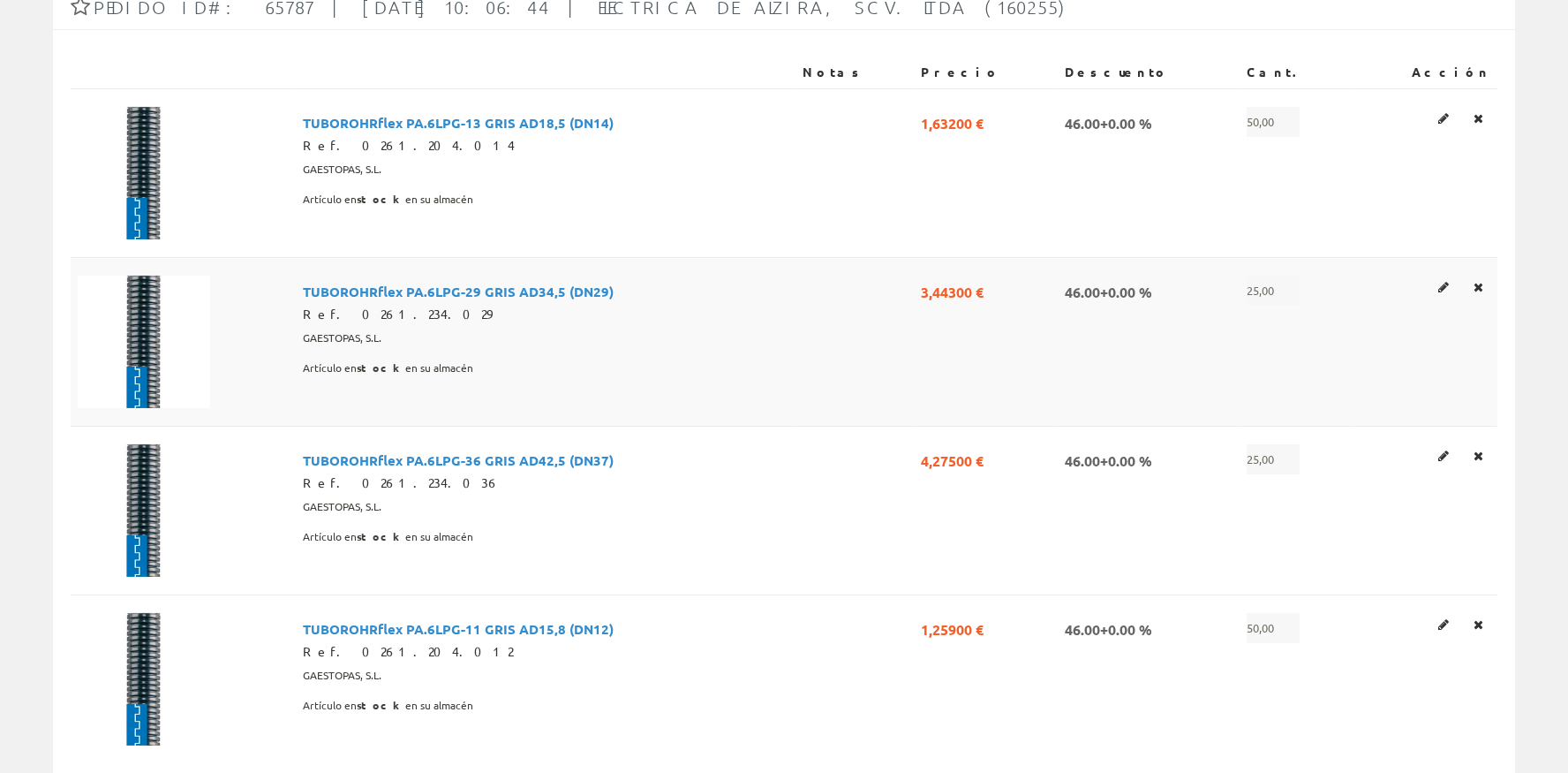
scroll to position [316, 0]
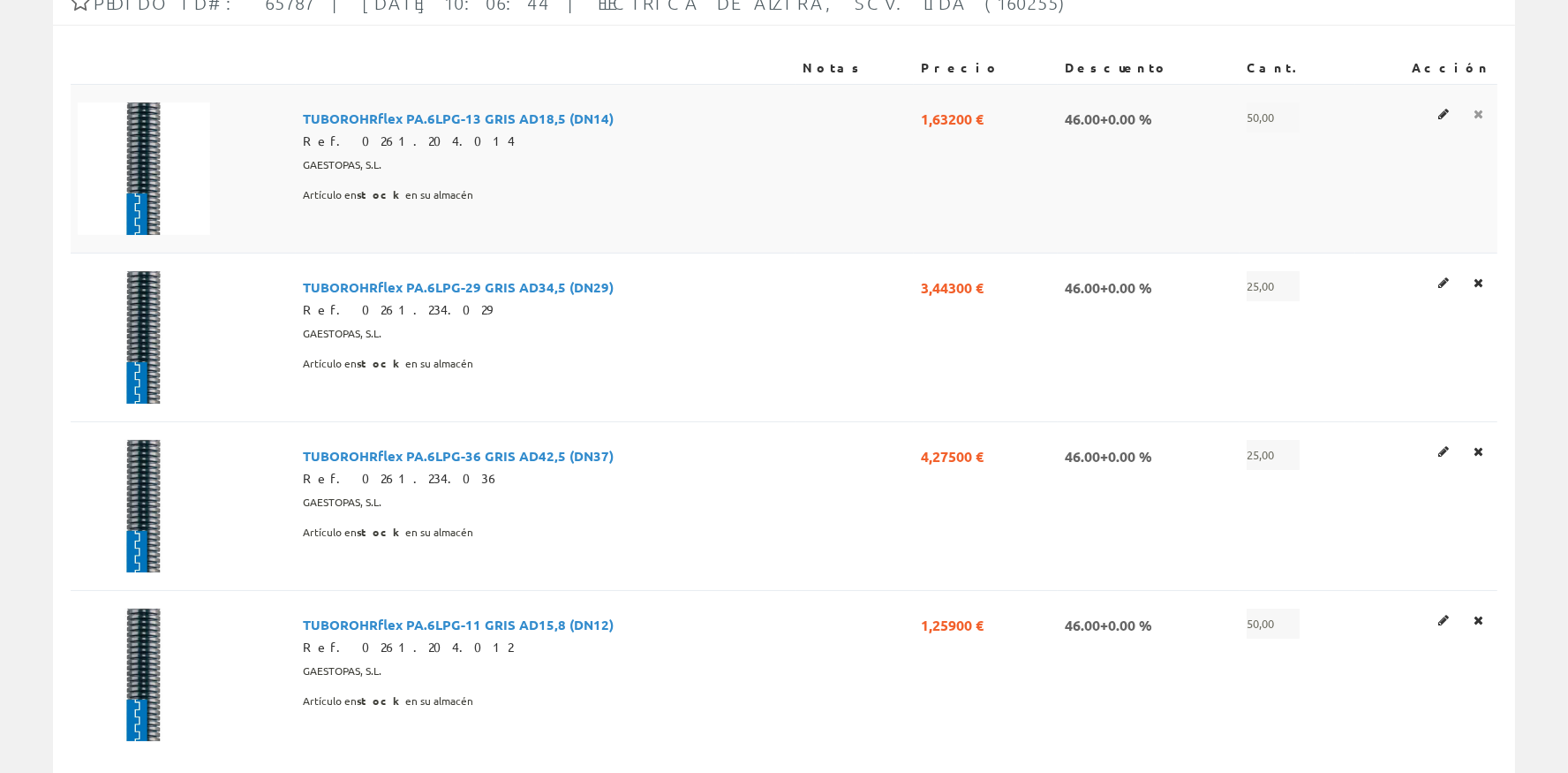
click at [1477, 109] on icon at bounding box center [1479, 113] width 9 height 12
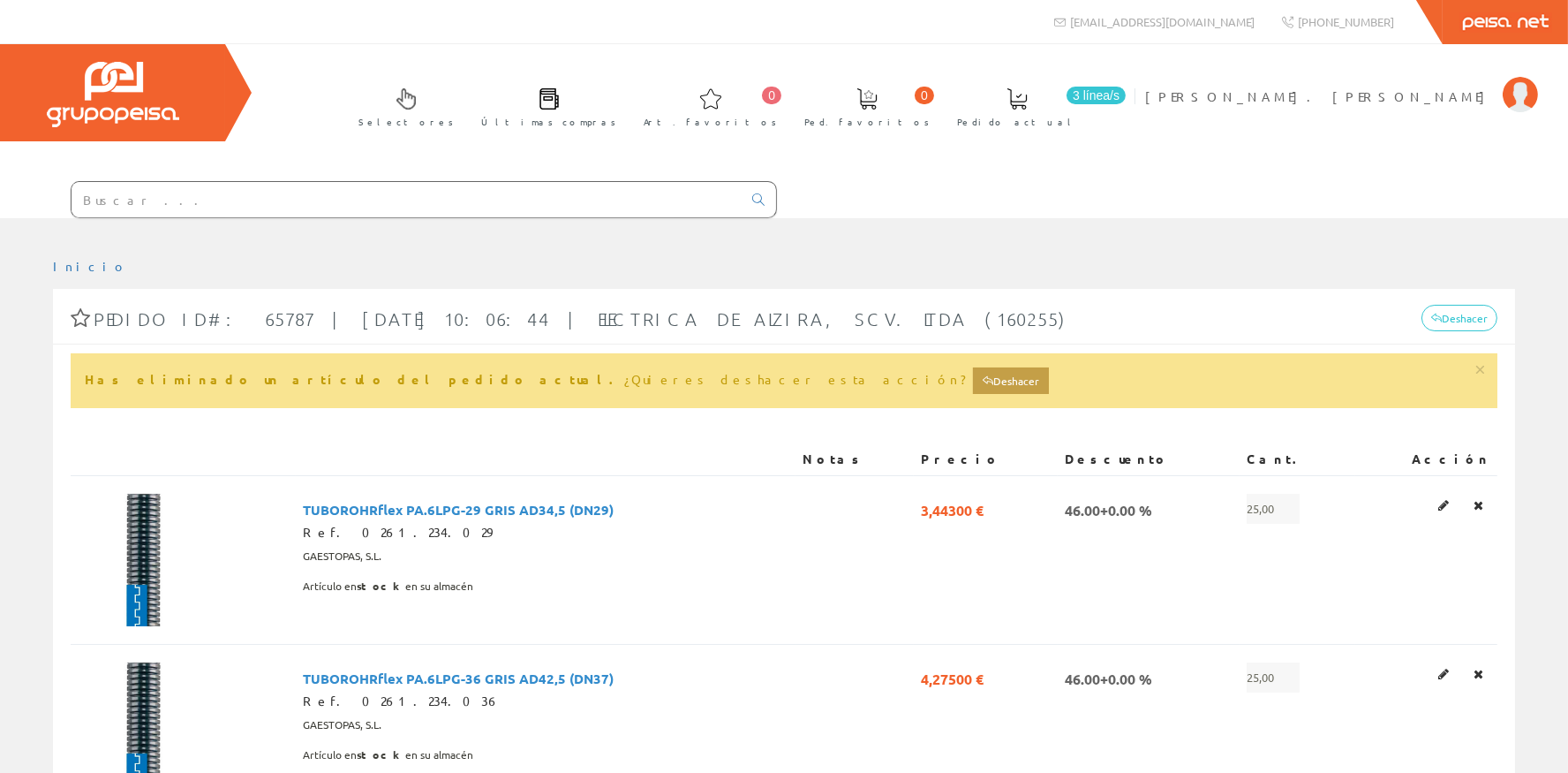
click at [270, 209] on input "text" at bounding box center [406, 200] width 670 height 35
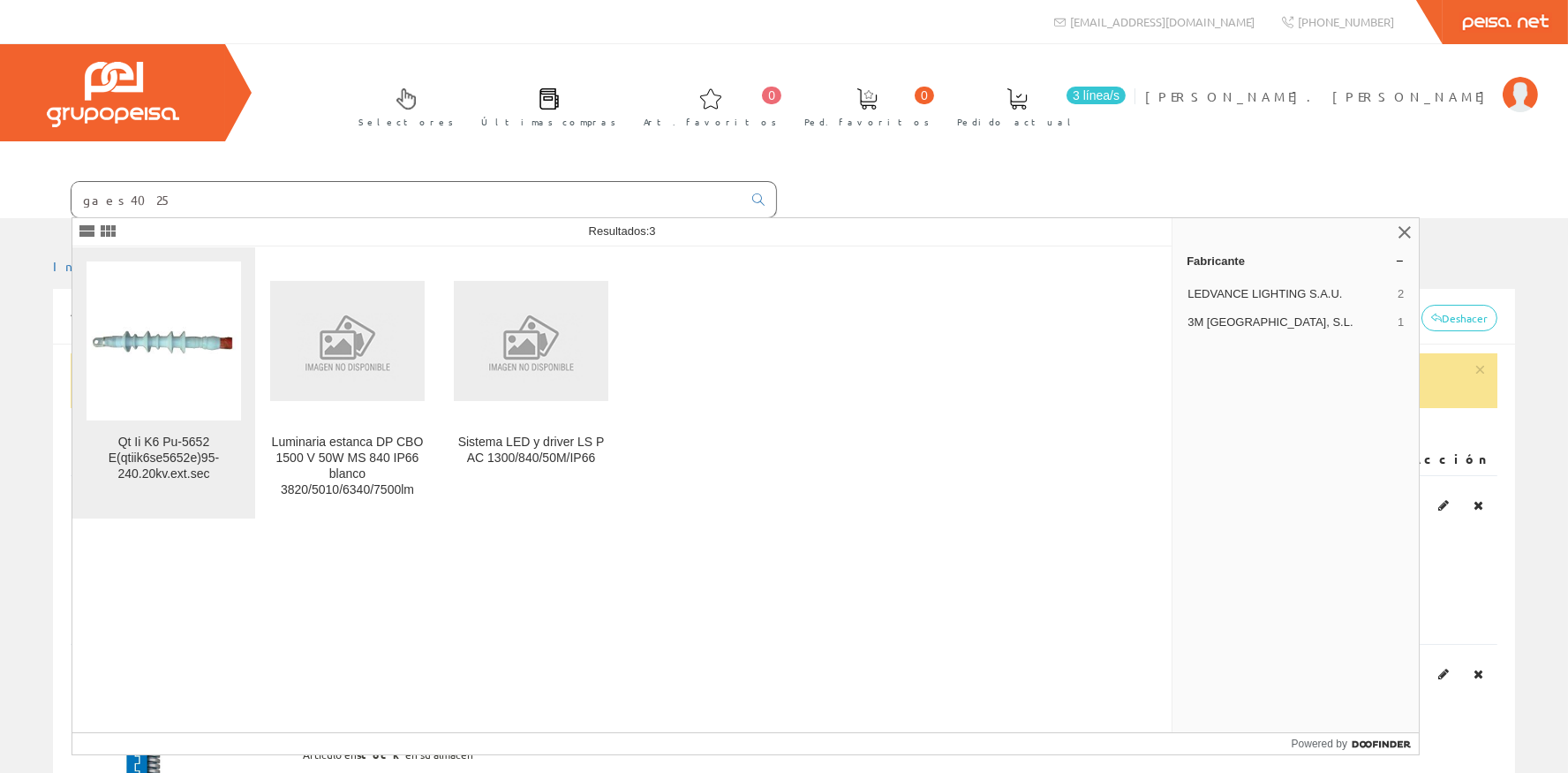
type input "gaes4025"
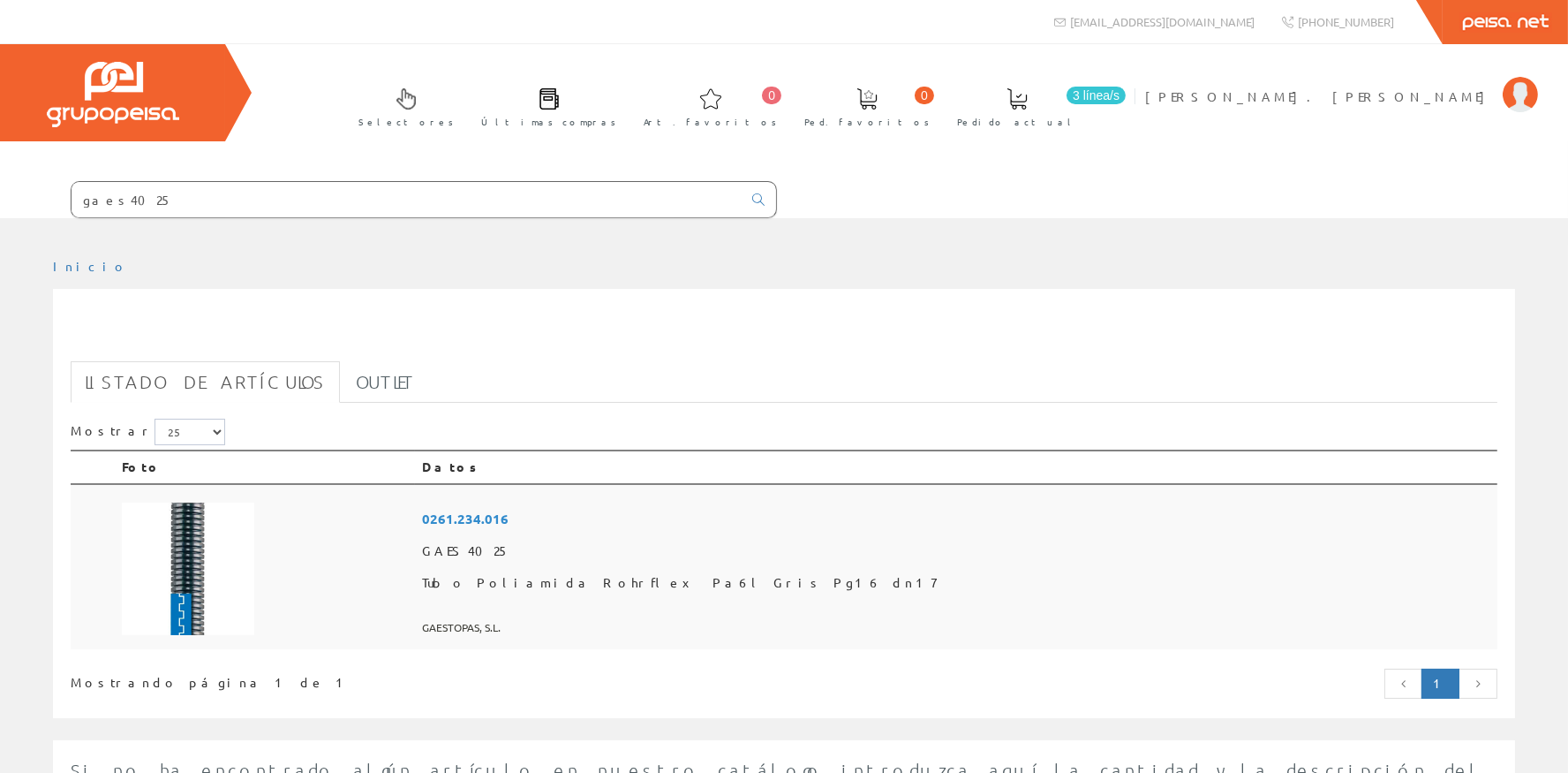
click at [705, 503] on span "0261.234.016" at bounding box center [957, 519] width 1069 height 32
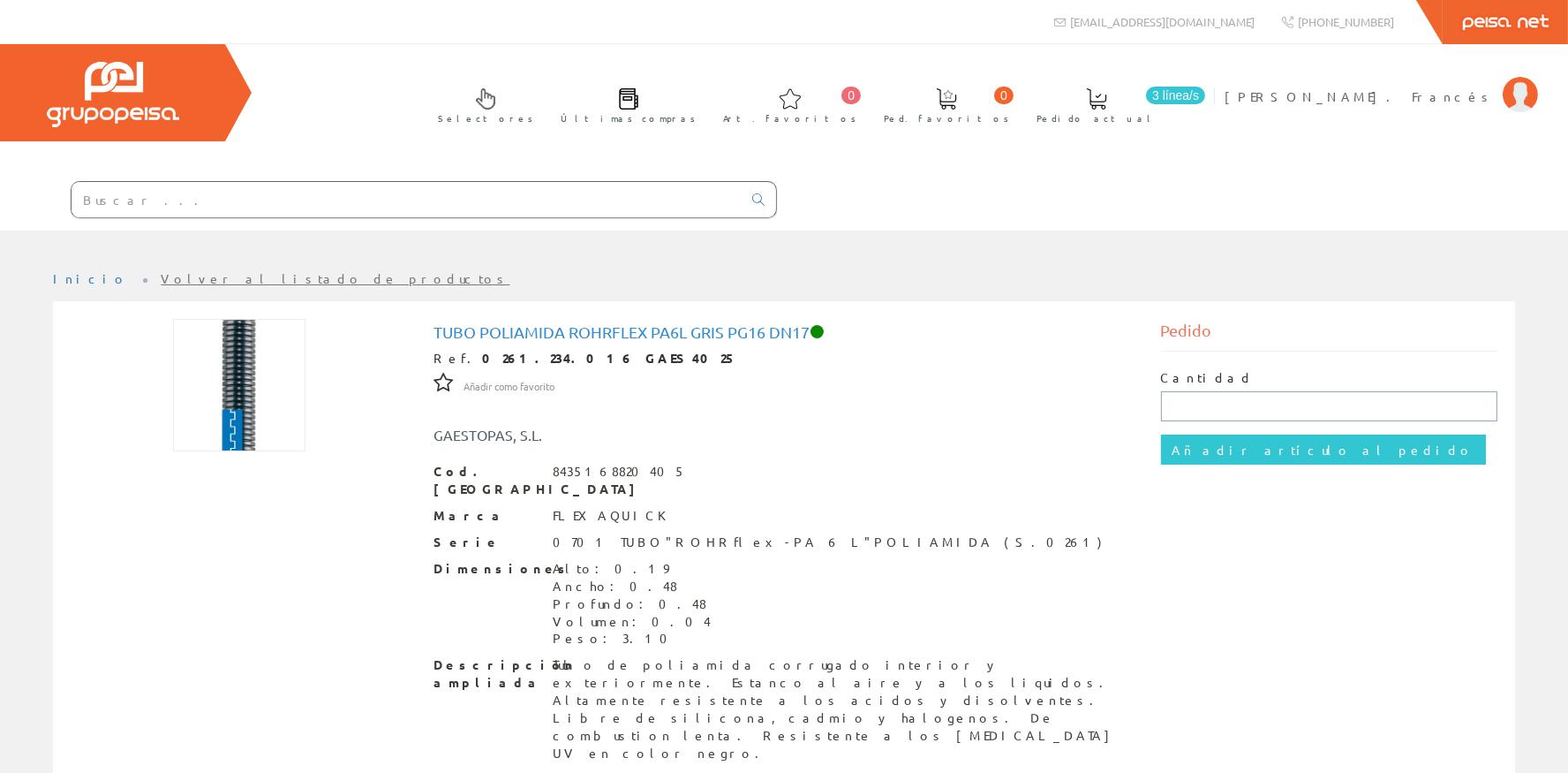
click at [1236, 393] on input "text" at bounding box center [1330, 406] width 338 height 30
type input "50"
click at [1162, 434] on input "Añadir artículo al pedido" at bounding box center [1324, 449] width 325 height 30
click at [1205, 101] on span "4 línea/s" at bounding box center [1176, 95] width 59 height 18
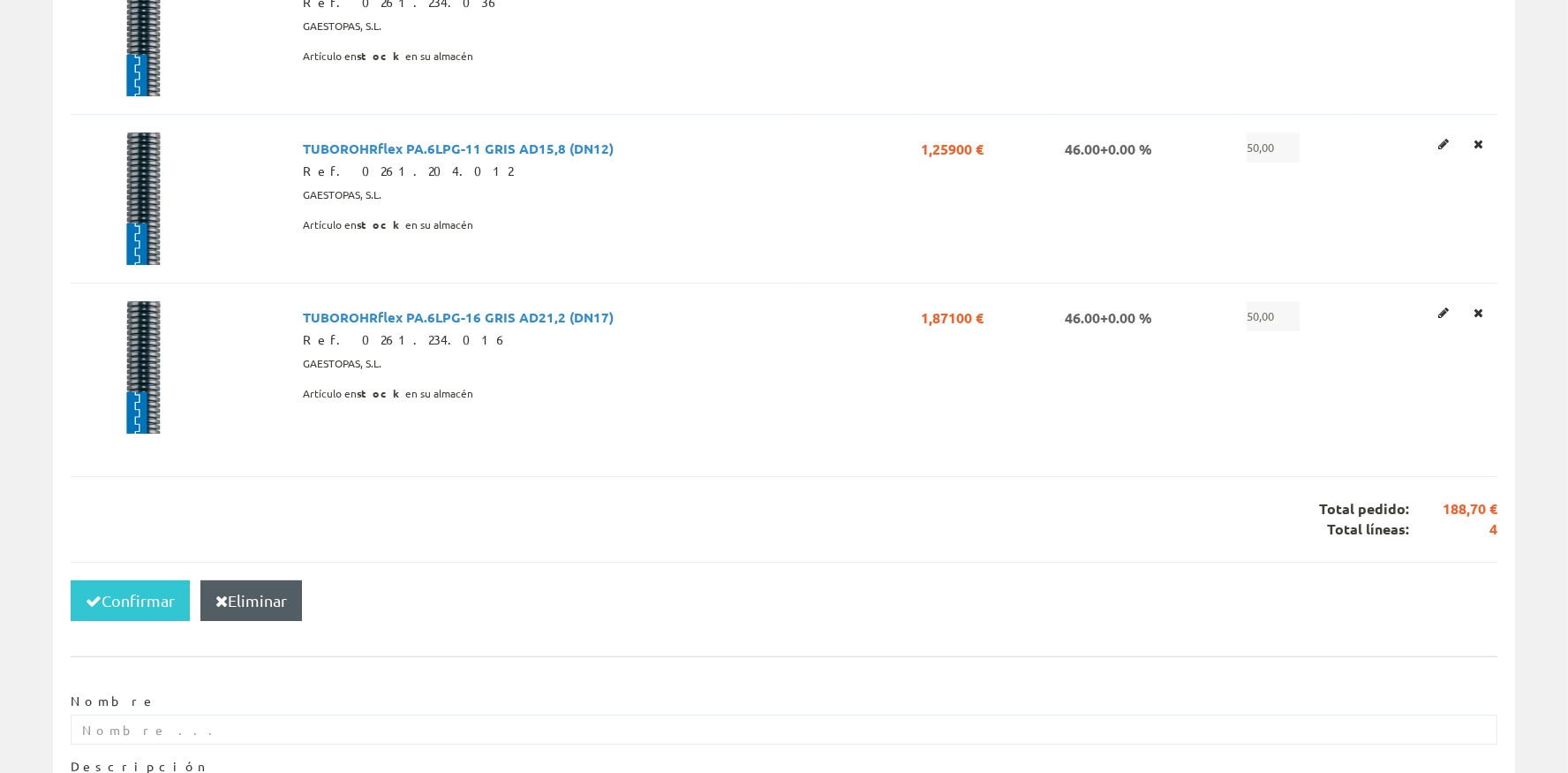
scroll to position [712, 0]
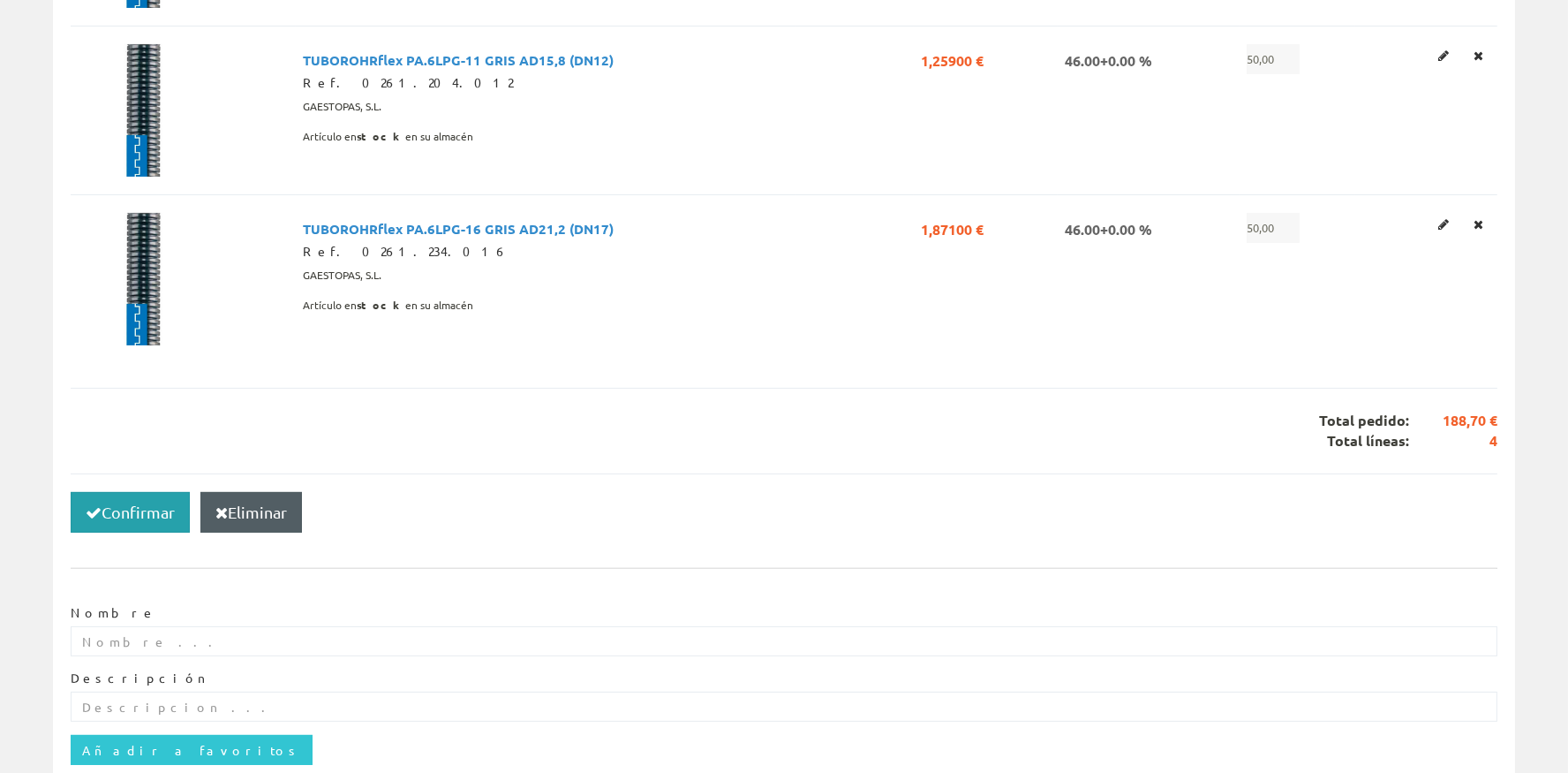
click at [104, 506] on button "Confirmar" at bounding box center [130, 512] width 119 height 41
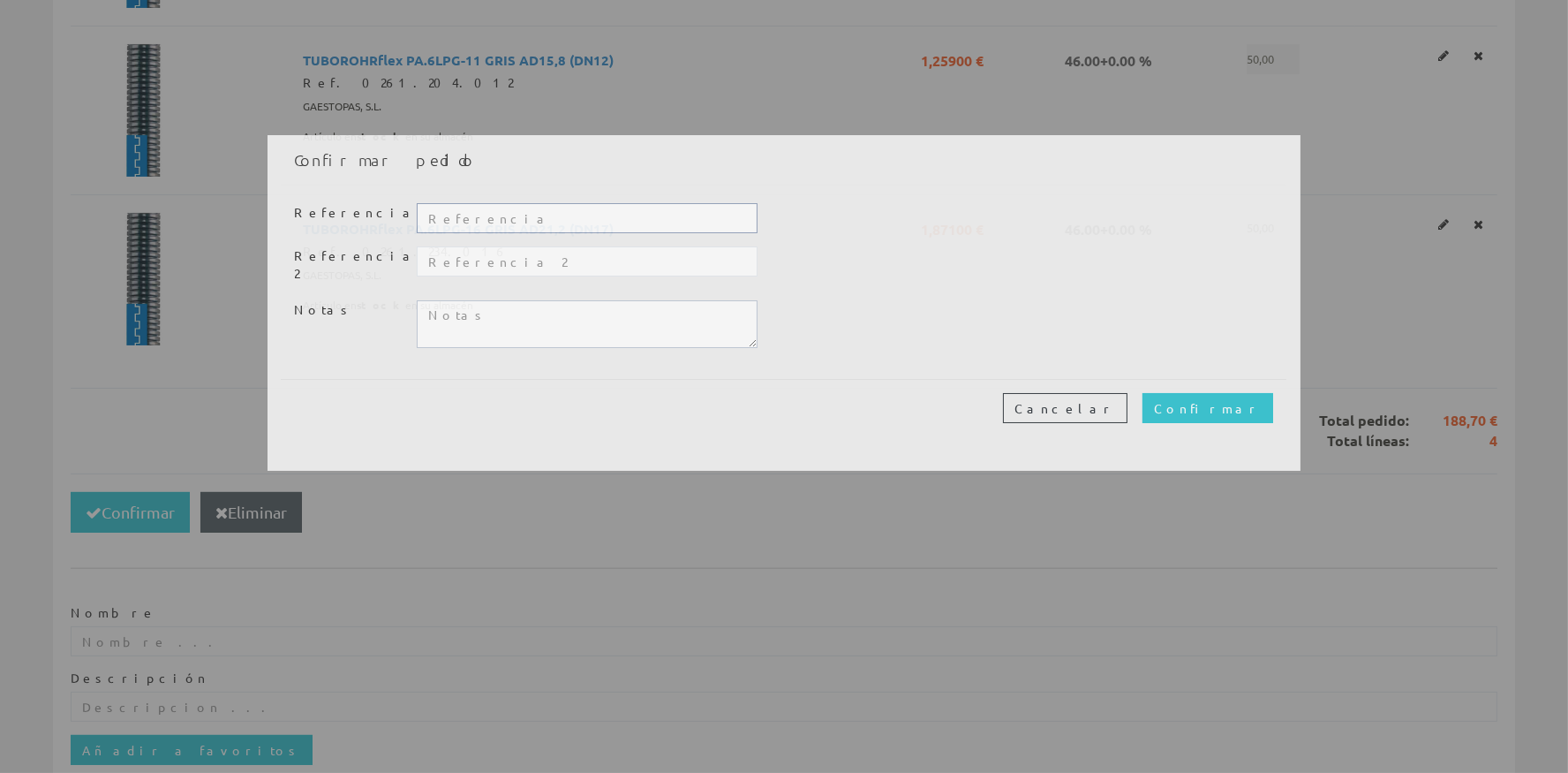
click at [480, 221] on input "text" at bounding box center [586, 218] width 341 height 30
type input "20399"
click at [1267, 393] on input "Confirmar" at bounding box center [1208, 408] width 131 height 30
